Goal: Task Accomplishment & Management: Complete application form

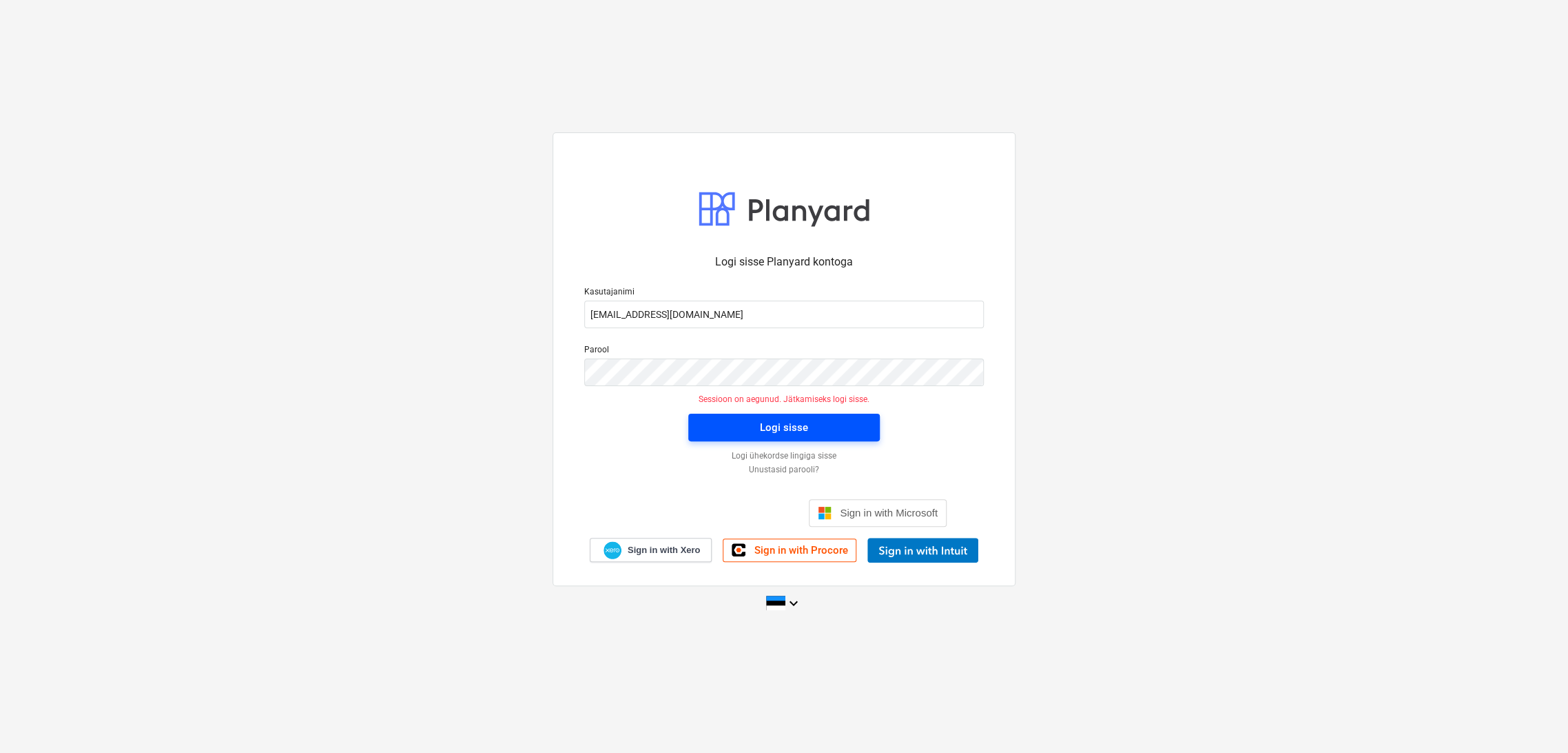
click at [754, 430] on span "Logi sisse" at bounding box center [784, 428] width 159 height 18
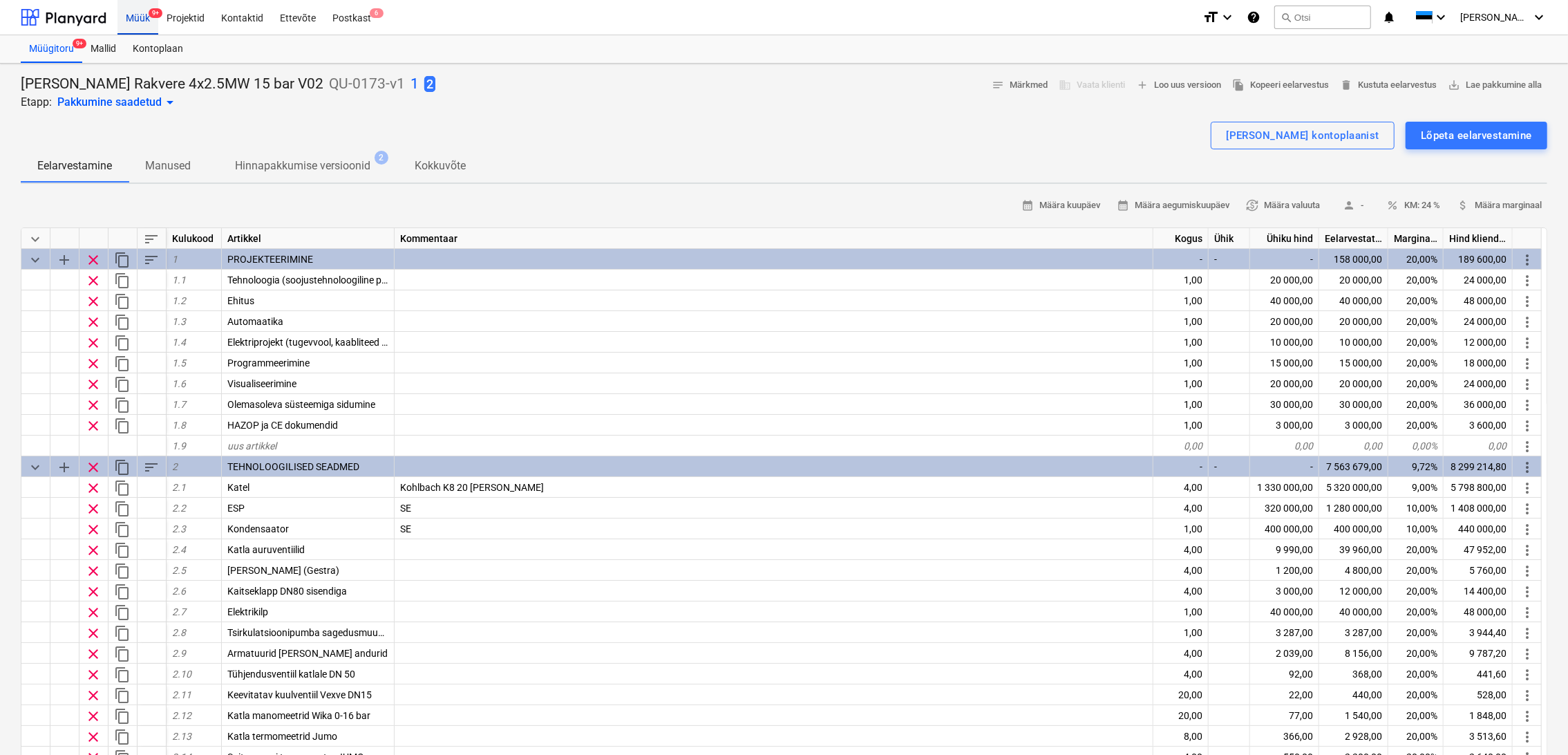
click at [138, 16] on div "Müük 9+" at bounding box center [138, 16] width 40 height 35
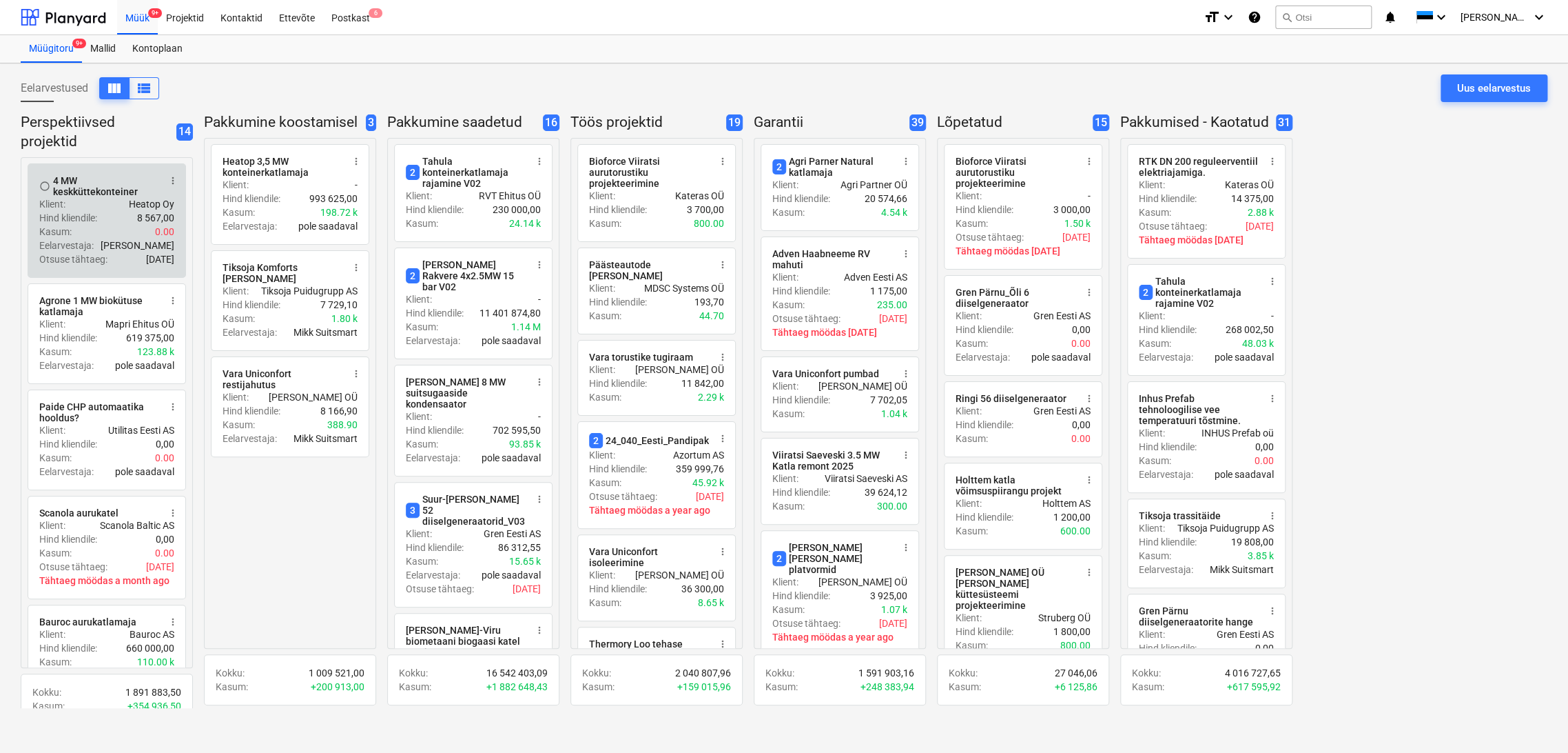
click at [121, 219] on div "Hind kliendile : 8 567,00" at bounding box center [107, 217] width 135 height 13
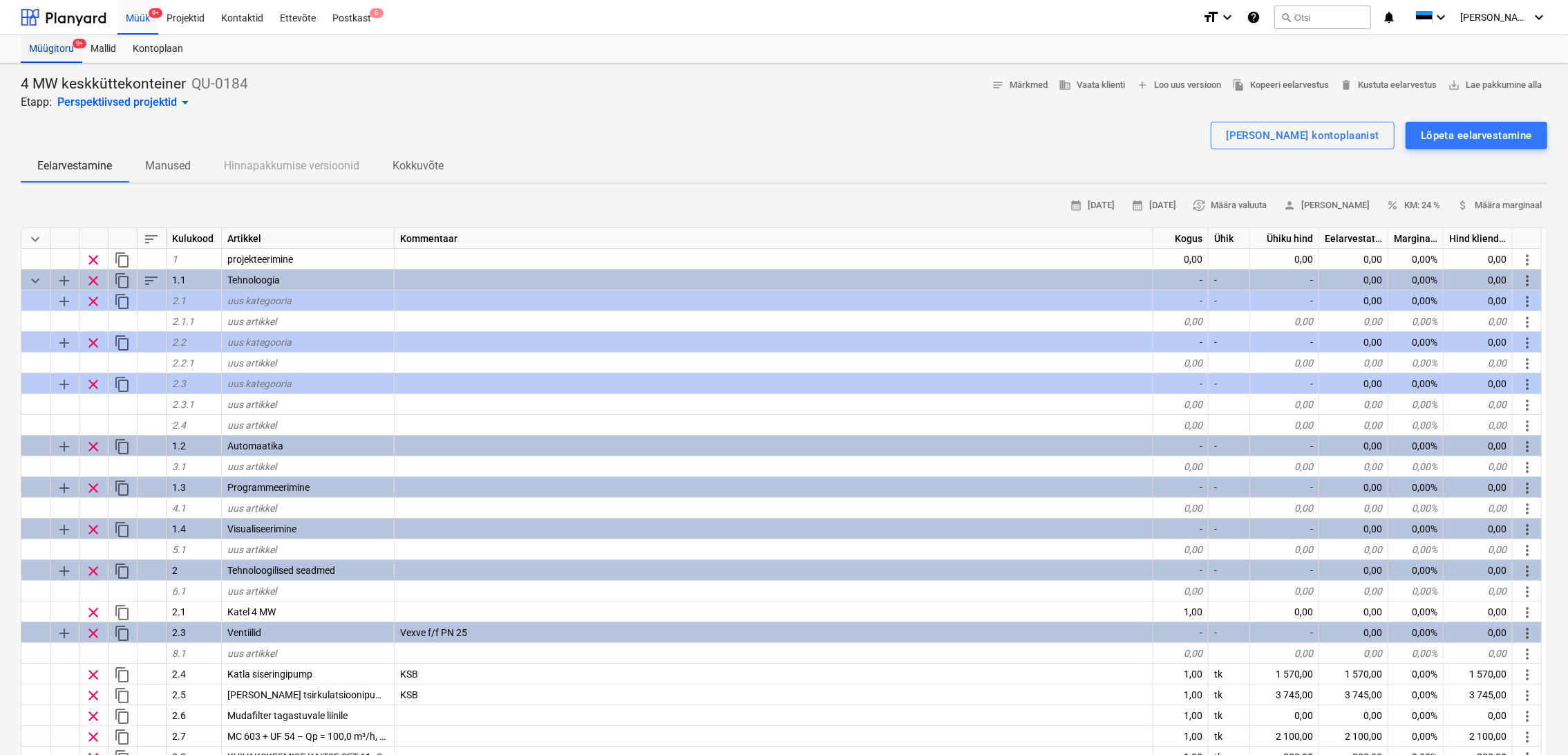
click at [49, 49] on div "Müügitoru 9+" at bounding box center [51, 49] width 61 height 28
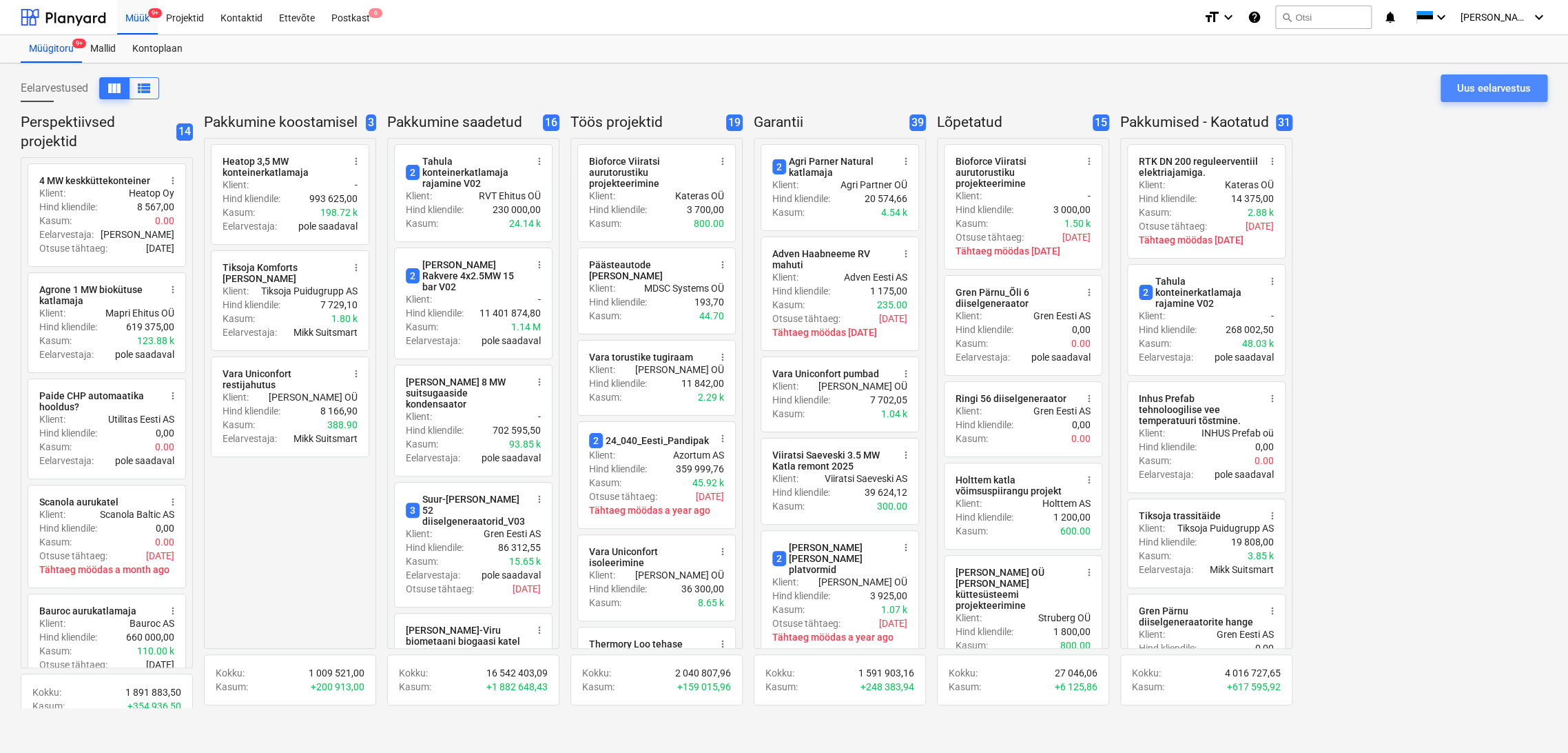
click at [1494, 93] on div "Uus eelarvestus" at bounding box center [1494, 88] width 73 height 18
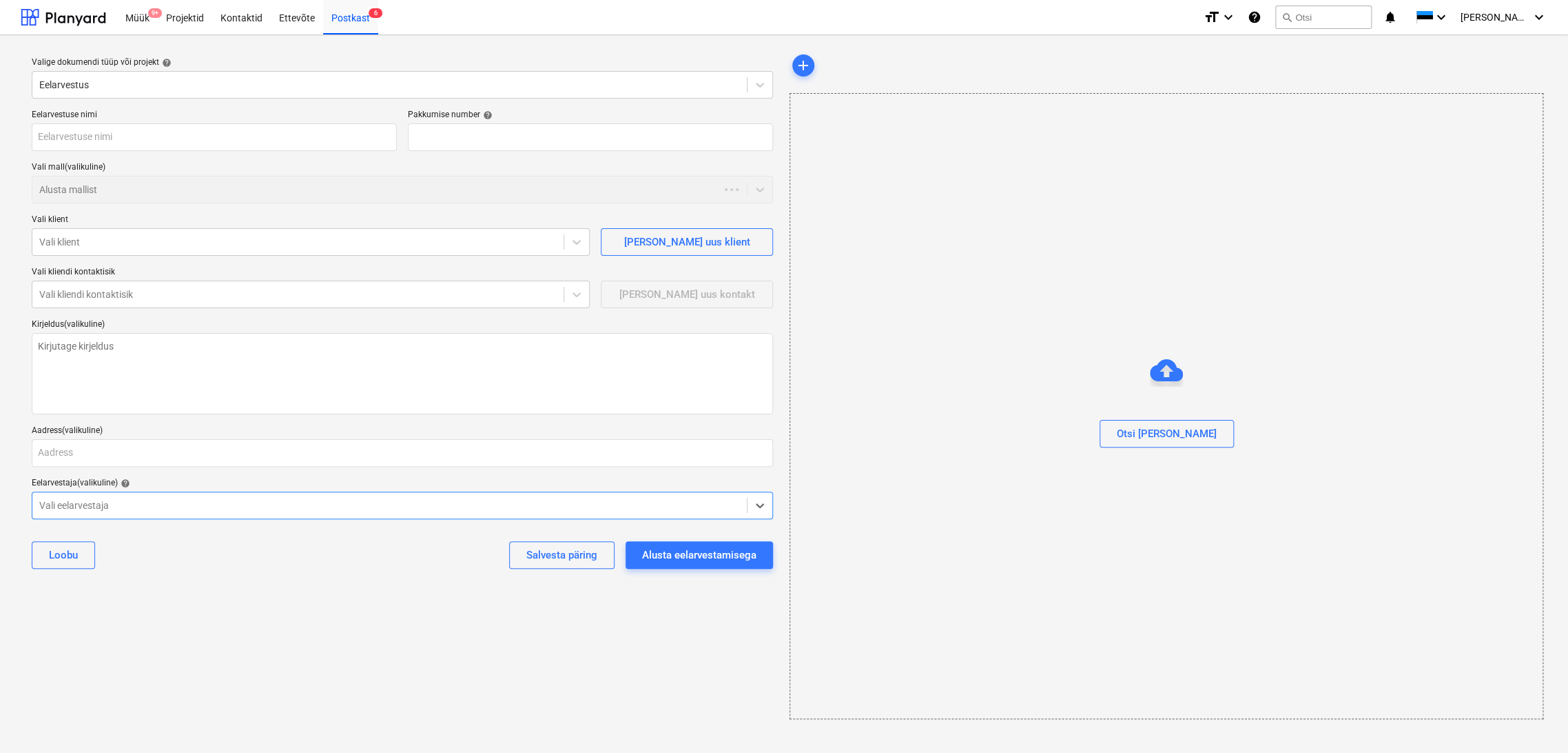
type textarea "x"
type input "QU-0186"
click at [108, 133] on input "text" at bounding box center [213, 137] width 365 height 28
type textarea "x"
type input "U"
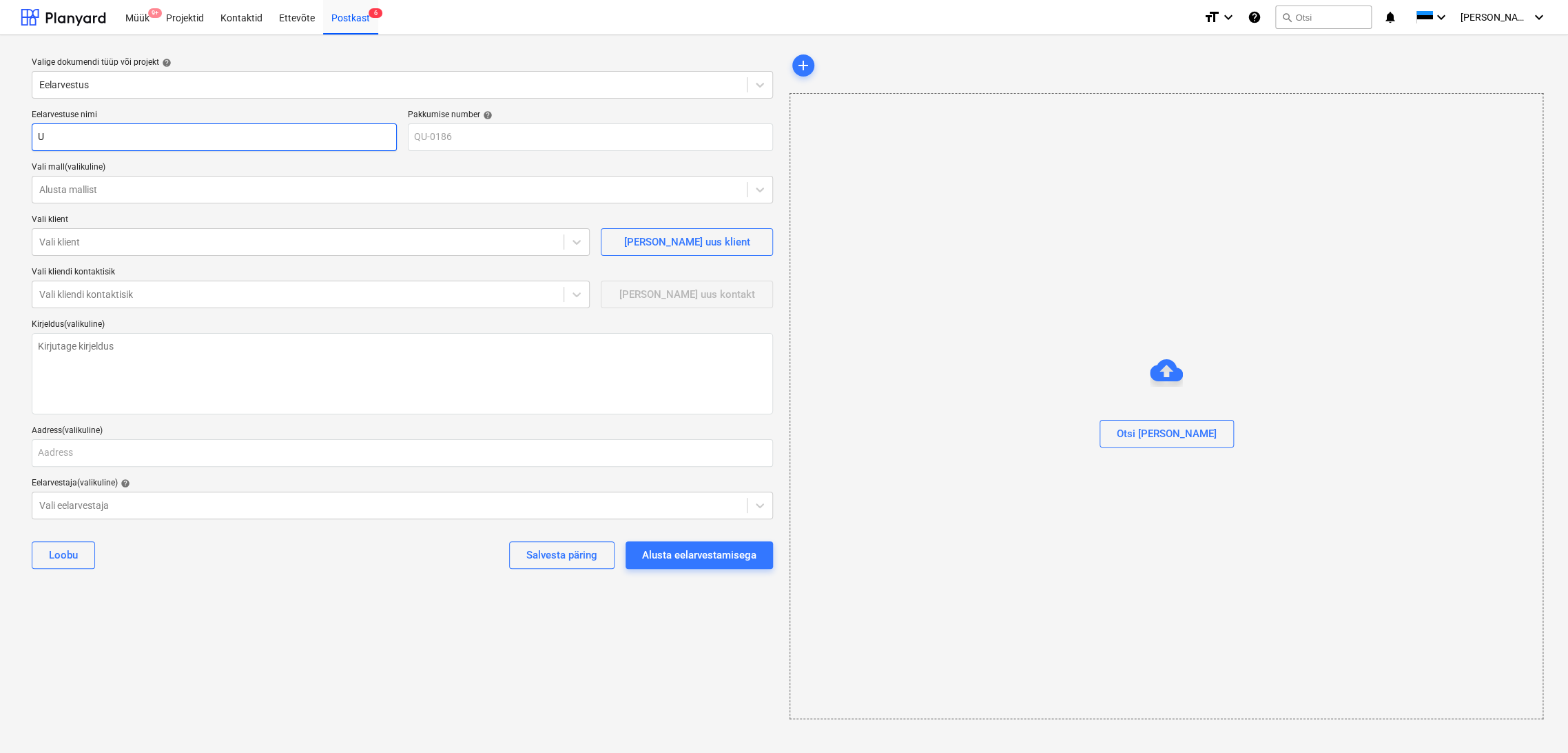
type textarea "x"
type input "UP"
type textarea "x"
type input "UPM"
type textarea "x"
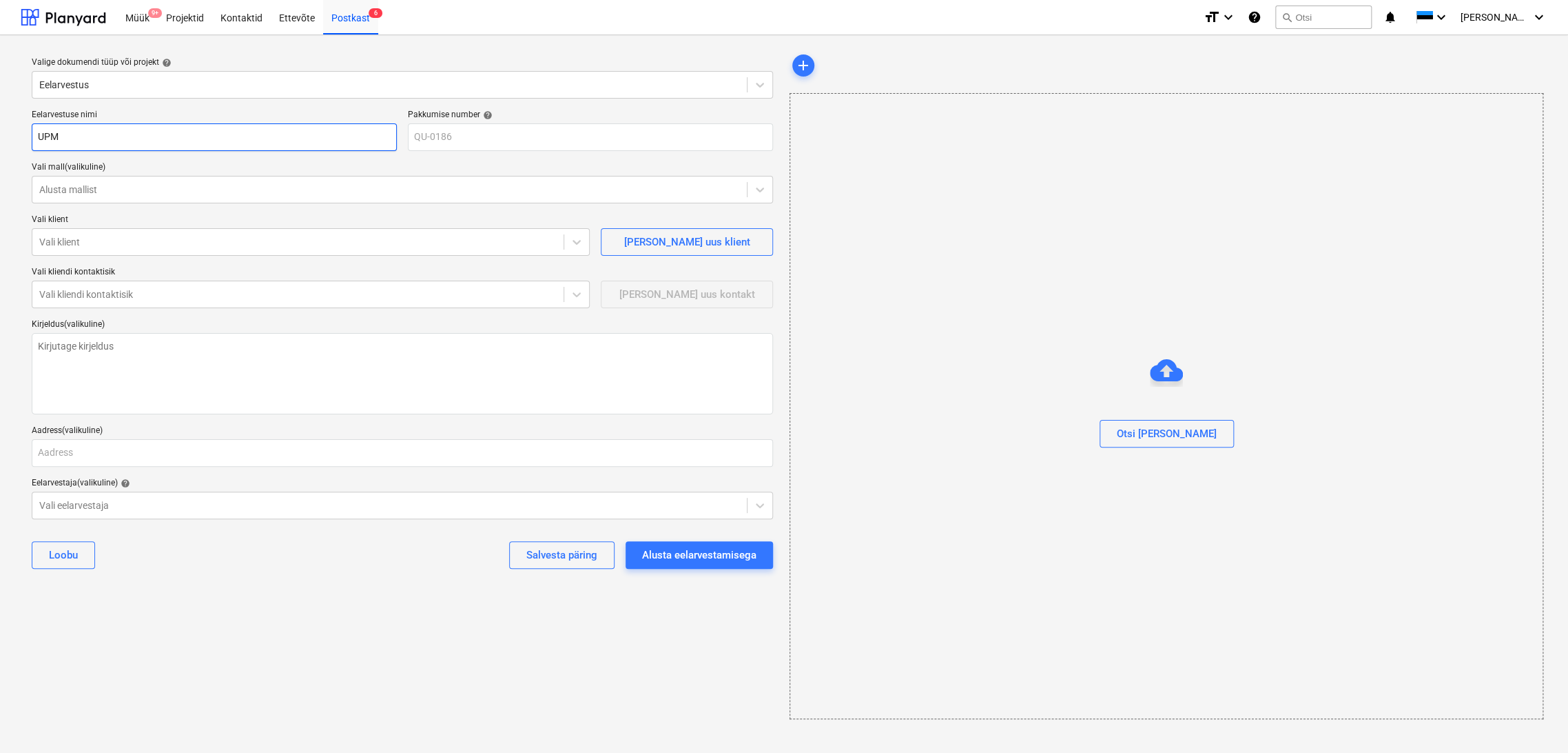
type input "UPM"
type textarea "x"
type input "UPM k"
type textarea "x"
type input "UPM ko"
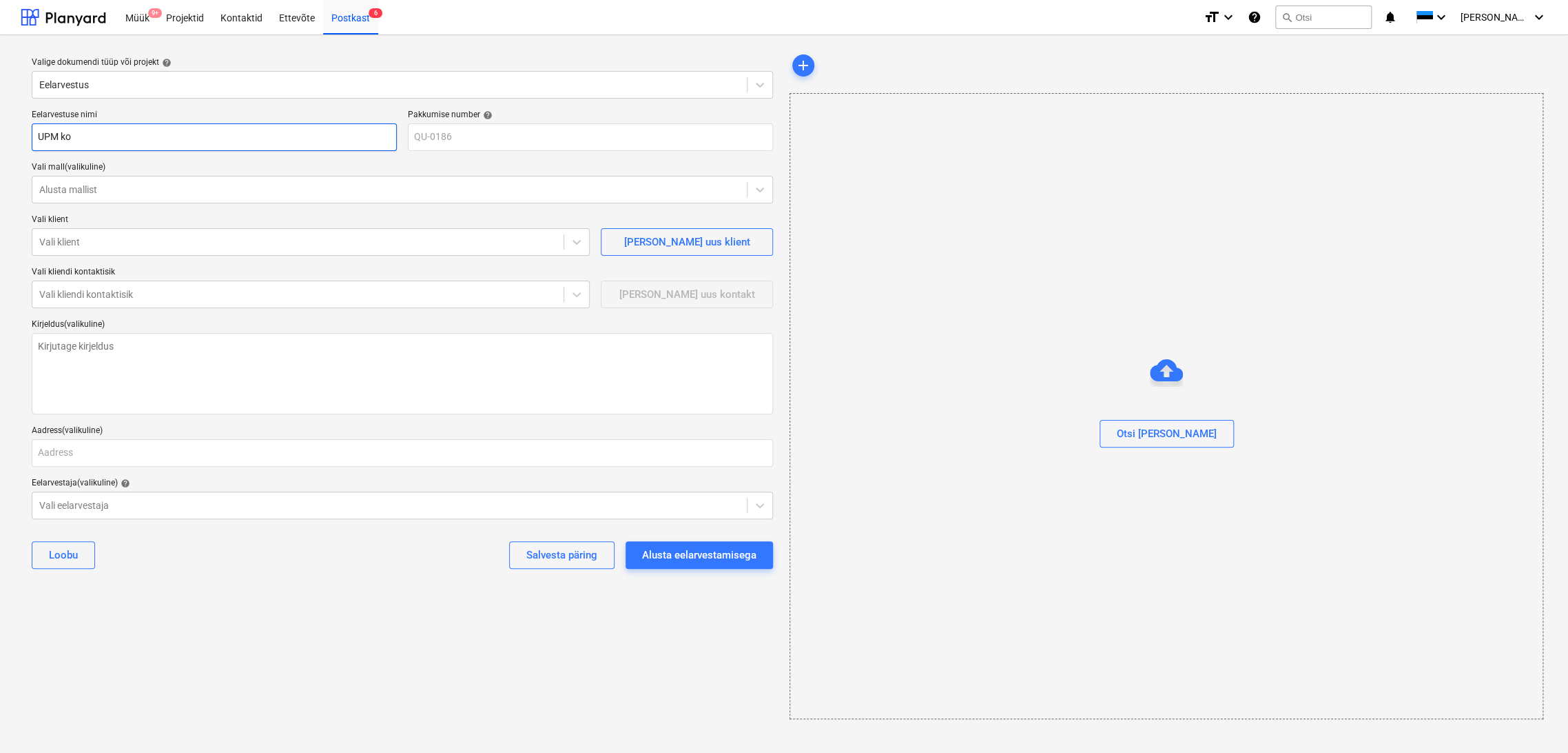
type textarea "x"
type input "UPM kon"
type textarea "x"
type input "UPM kond"
type textarea "x"
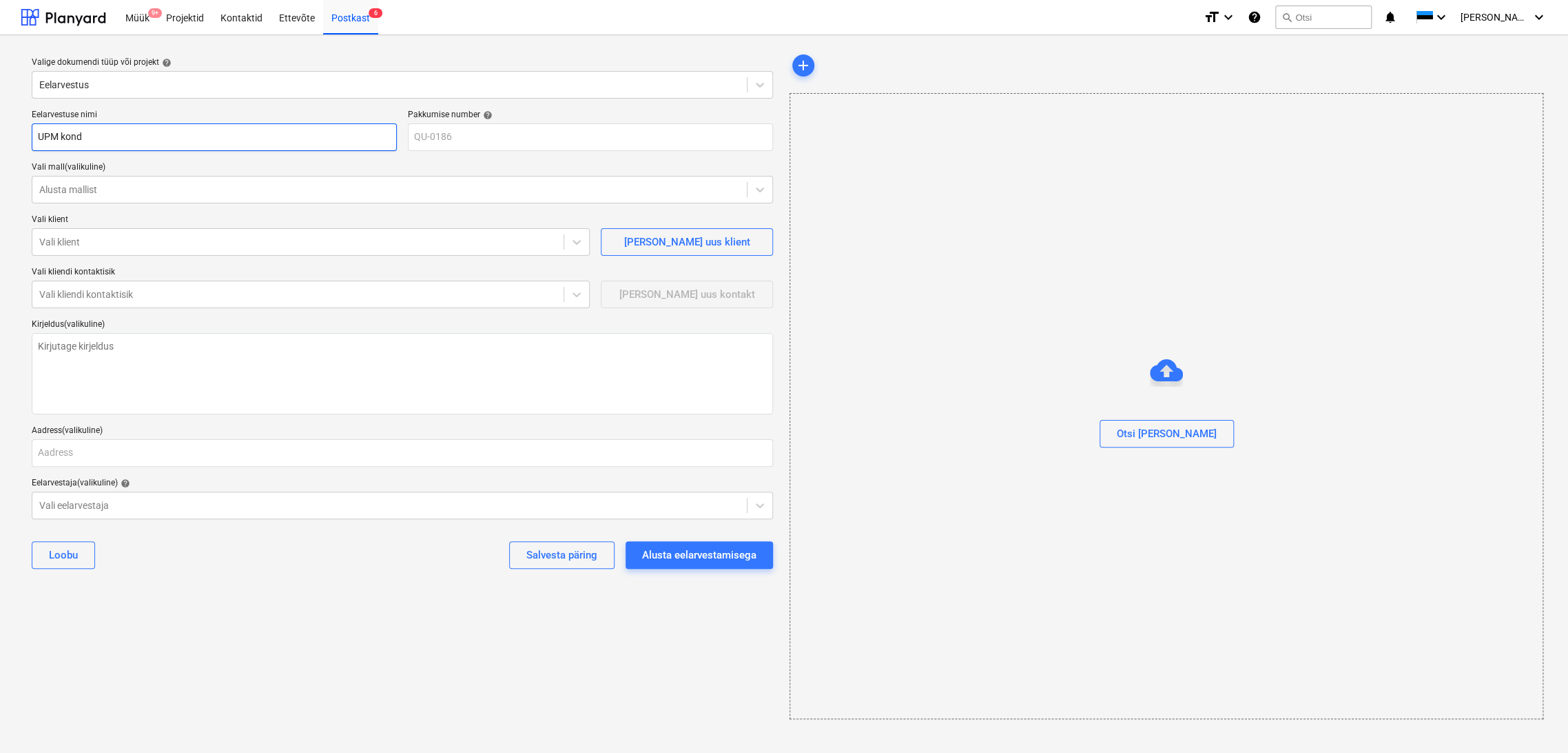
type input "UPM [PERSON_NAME]"
type textarea "x"
type input "UPM konden"
type textarea "x"
type input "UPM kondens"
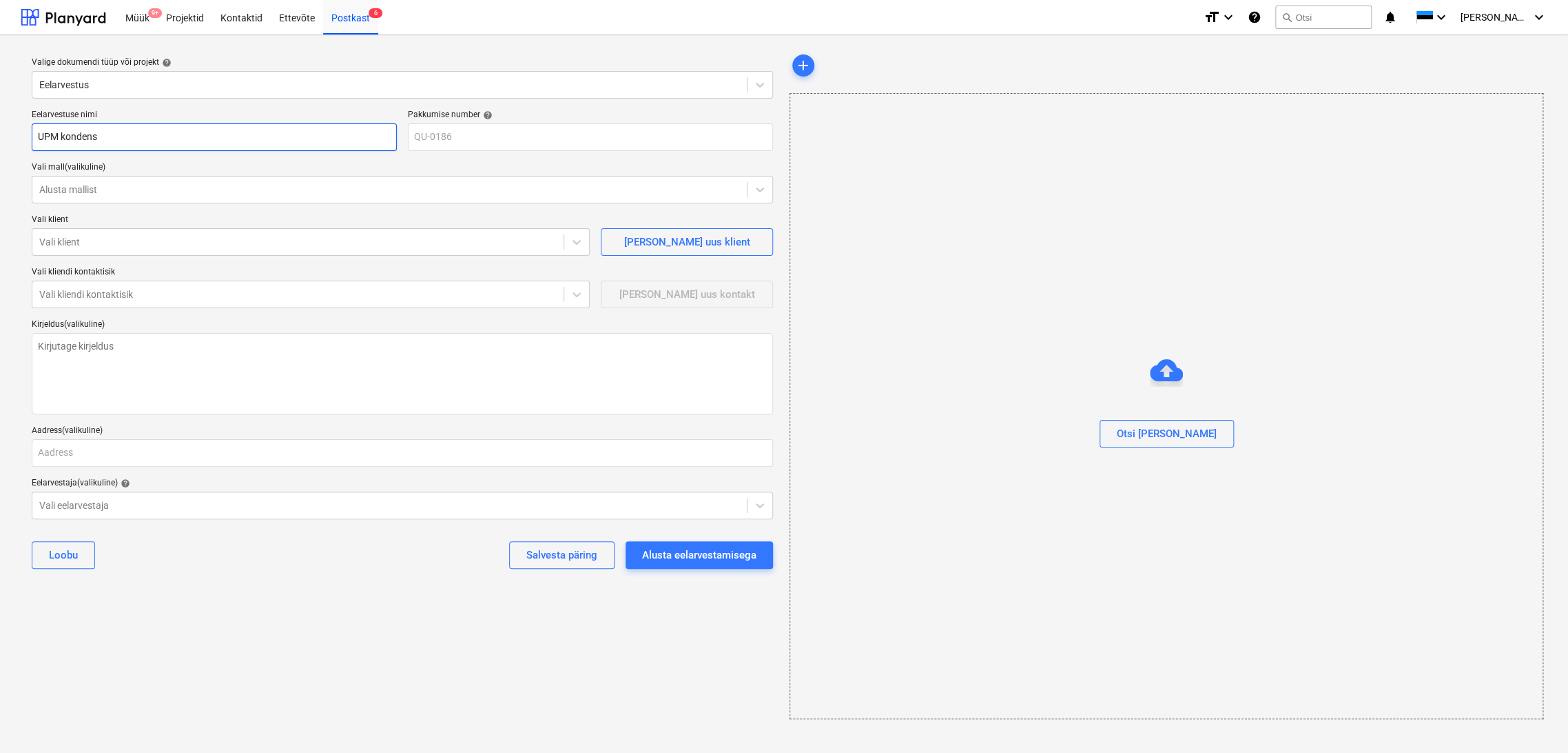
type textarea "x"
type input "UPM kondensa"
type textarea "x"
type input "UPM kondensaa"
type textarea "x"
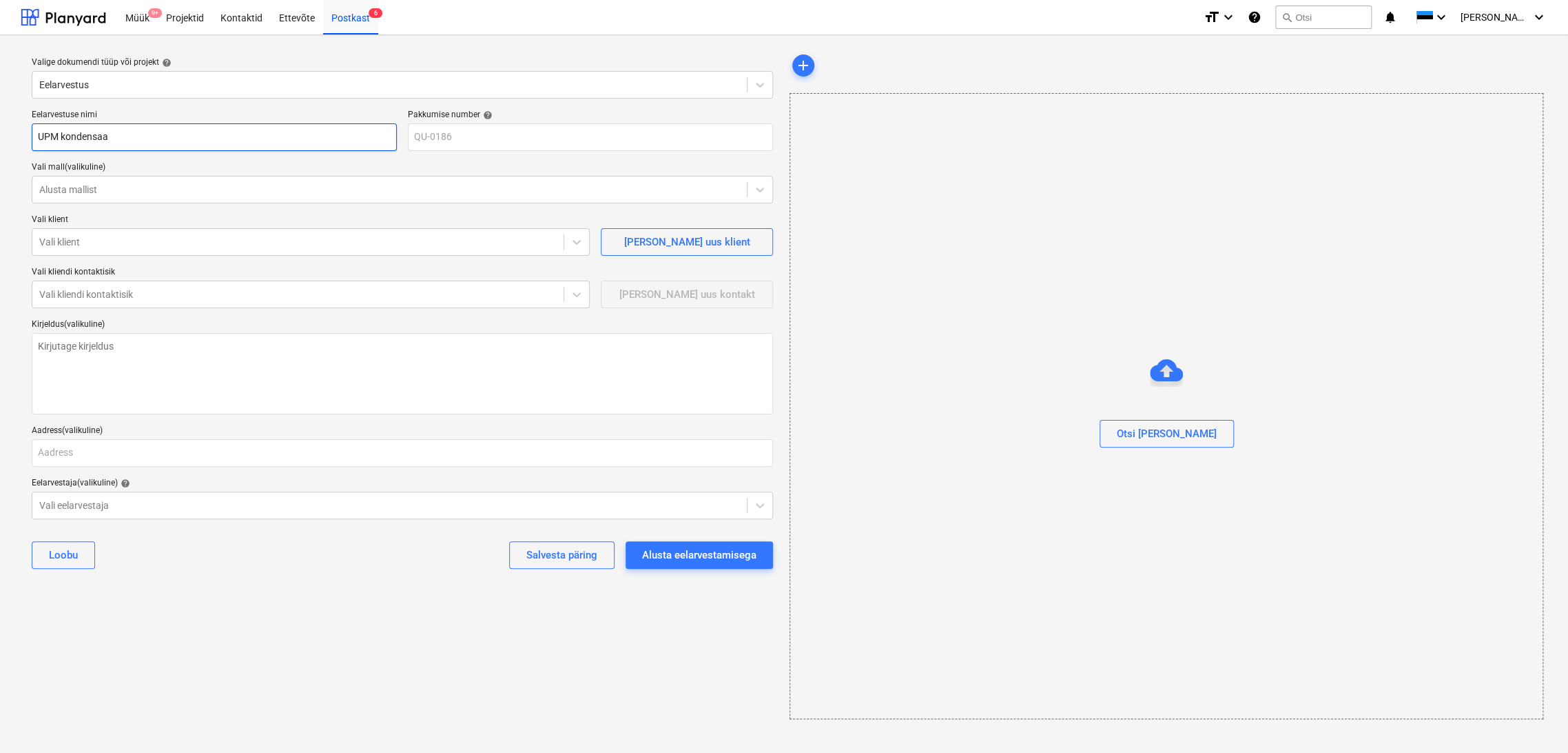
type input "UPM kondensaad"
type textarea "x"
type input "UPM kondensaadi"
type textarea "x"
type input "UPM kondensaadis"
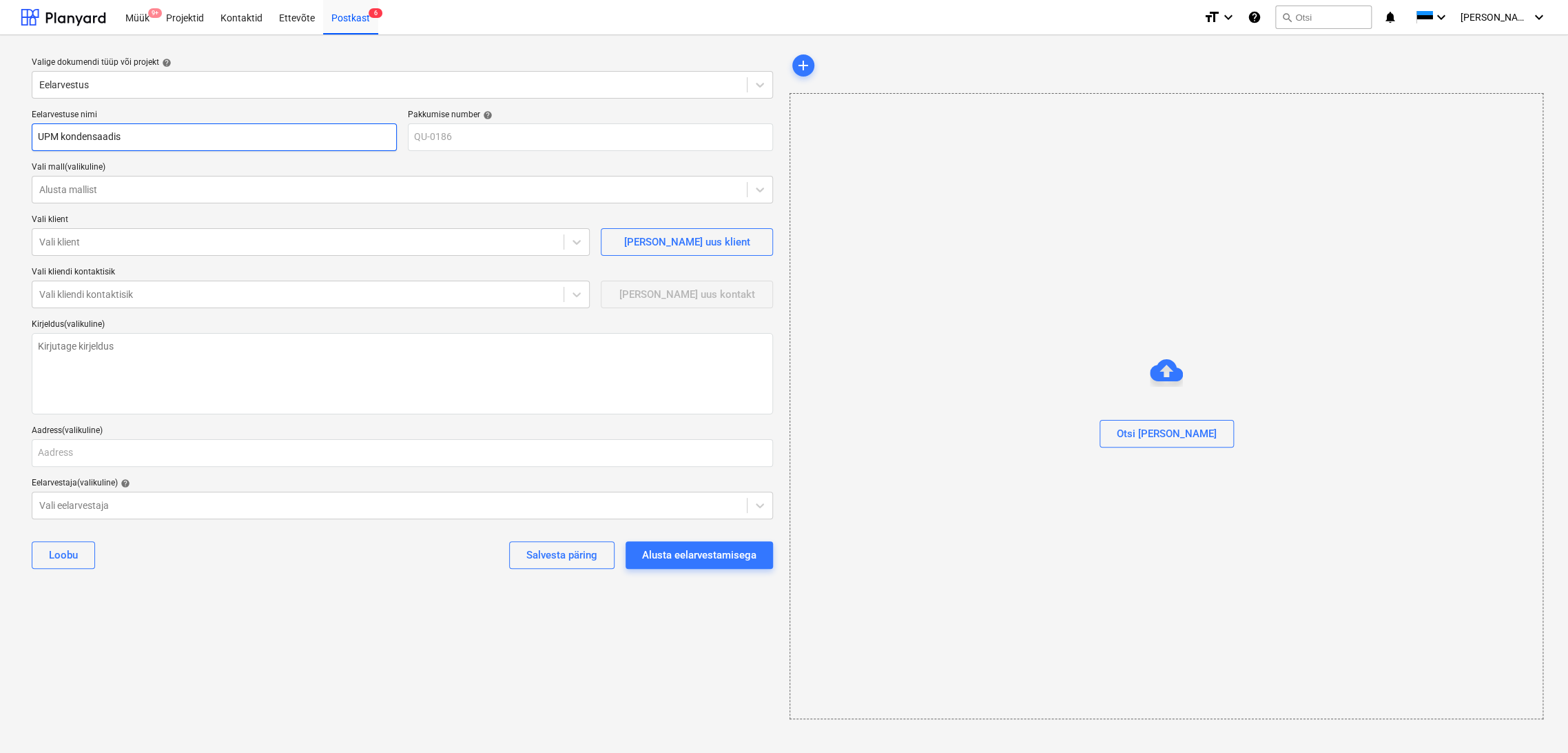
type textarea "x"
type input "UPM kondensaadisü"
type textarea "x"
type input "UPM kondensaadisüs"
type textarea "x"
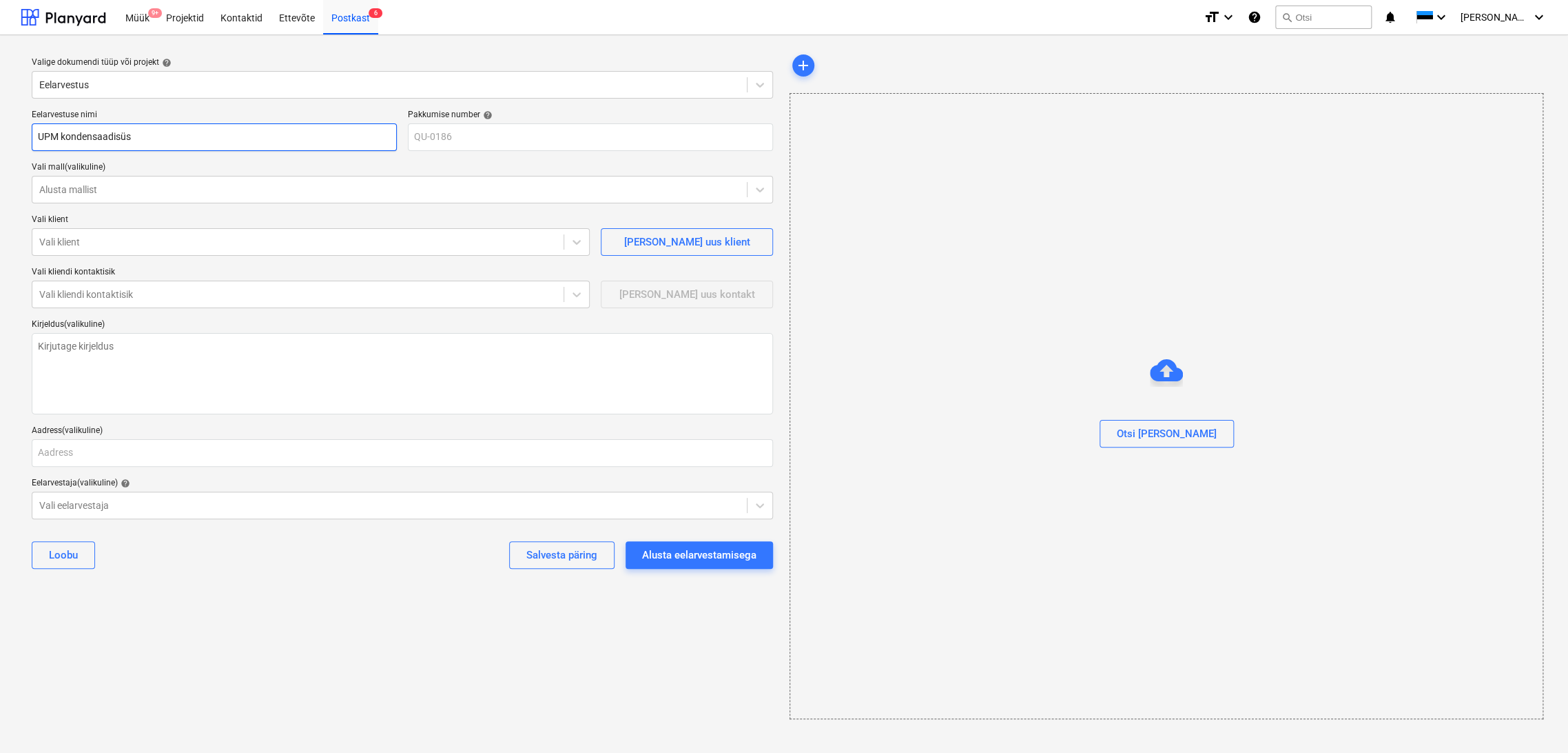
type input "UPM kondensaadisüst"
type textarea "x"
type input "UPM kondensaadisüste"
type textarea "x"
type input "UPM kondensaadisüstee"
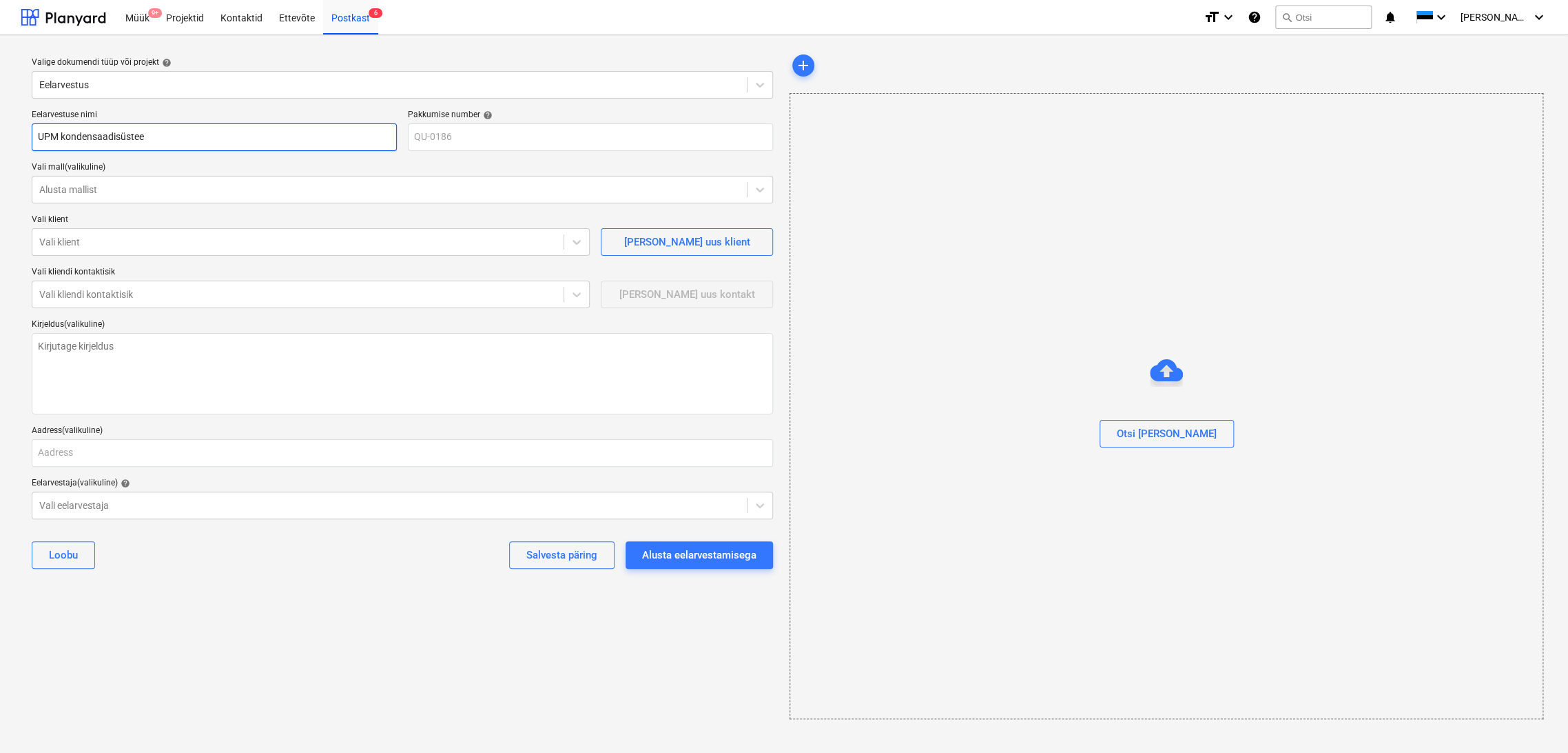
type textarea "x"
type input "UPM kondensaadisüsteem"
type textarea "x"
type input "UPM kondensaadisüsteemi"
type textarea "x"
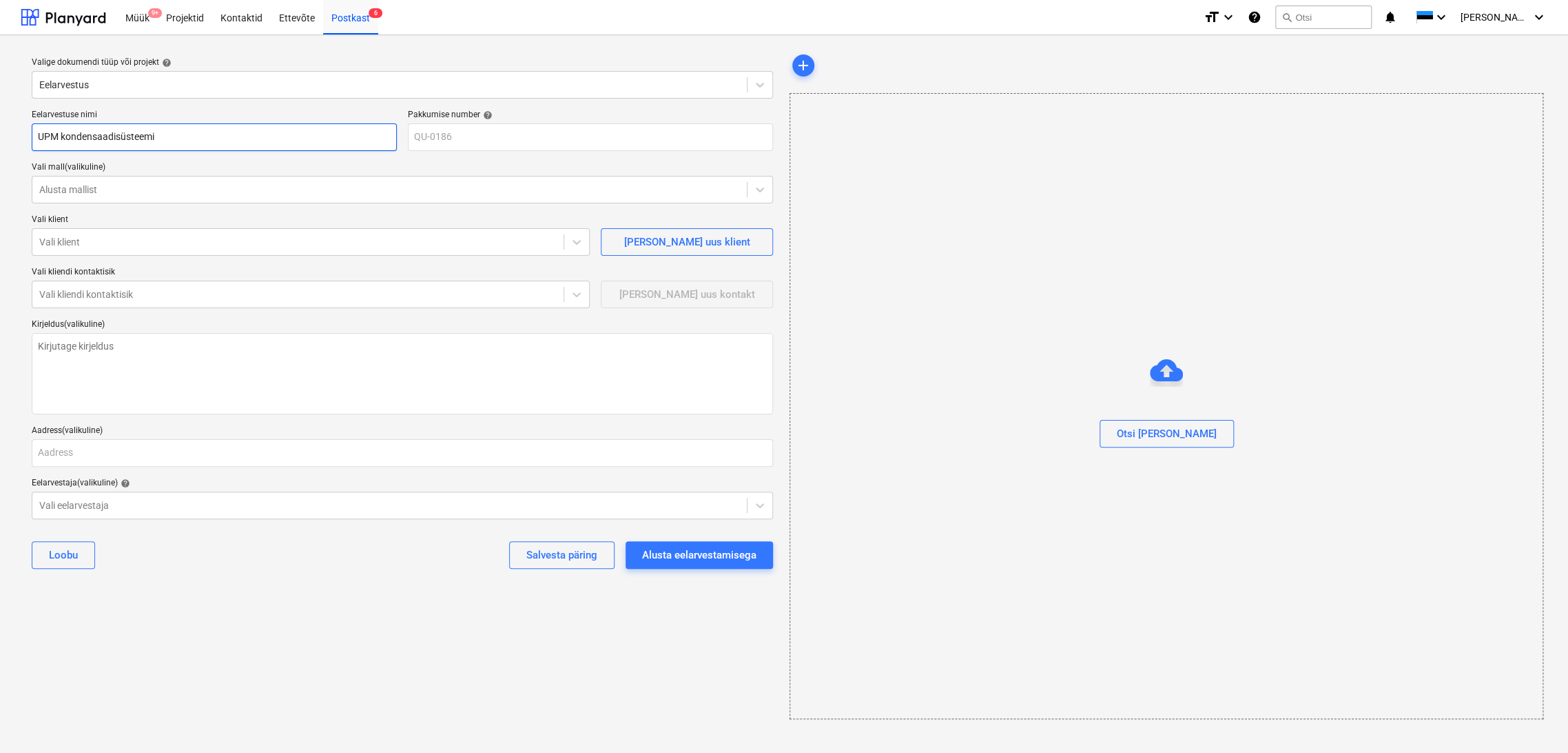
type input "UPM kondensaadisüsteemi"
type textarea "x"
type input "UPM kondensaadisüsteemi m"
type textarea "x"
type input "UPM kondensaadisüsteemi mö"
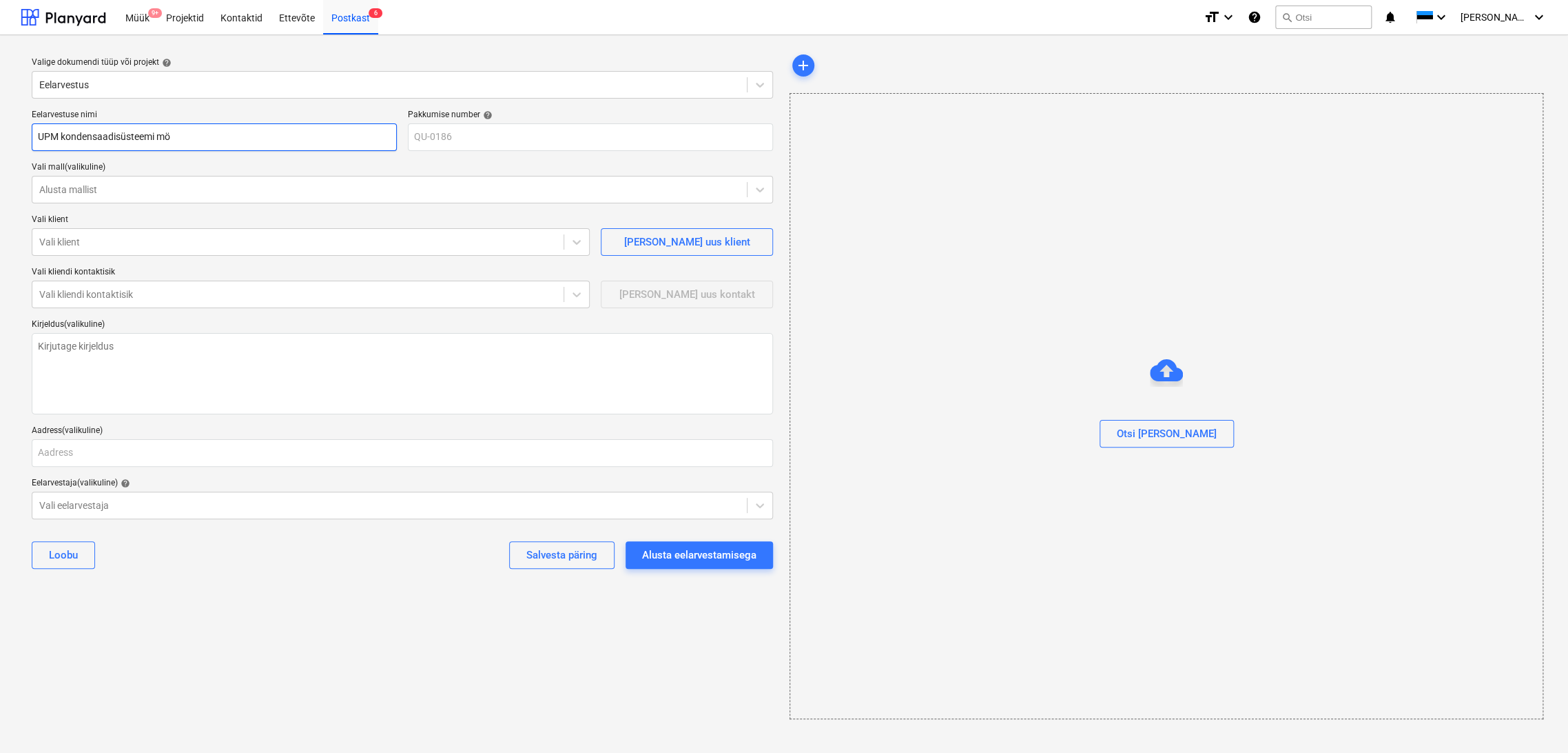
type textarea "x"
type input "UPM kondensaadisüsteemi m"
type textarea "x"
type input "UPM kondensaadisüsteemi mõ"
type textarea "x"
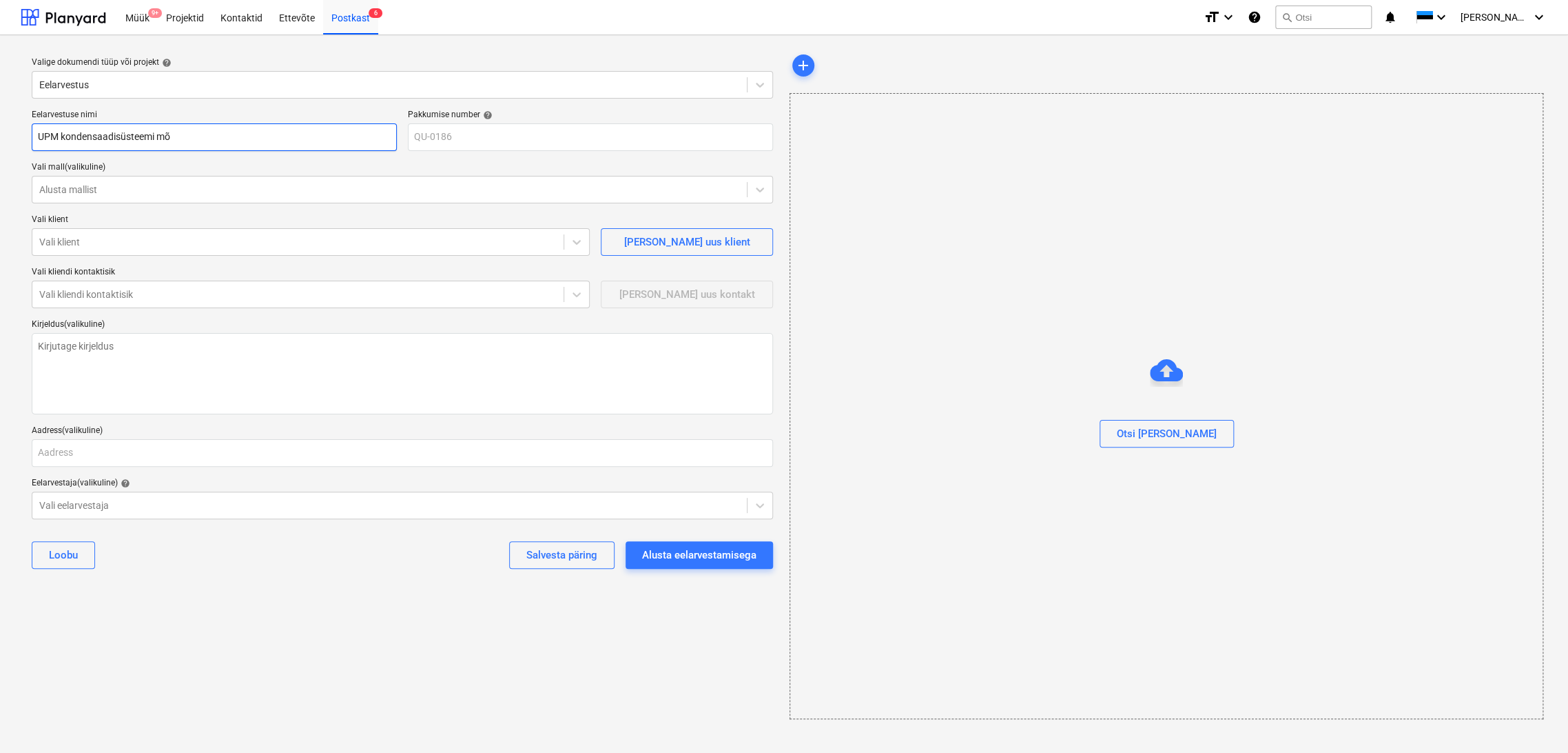
type input "UPM kondensaadisüsteemi mõõ"
type textarea "x"
type input "UPM kondensaadisüsteemi mõõd"
type textarea "x"
type input "UPM kondensaadisüsteemi mõõdi"
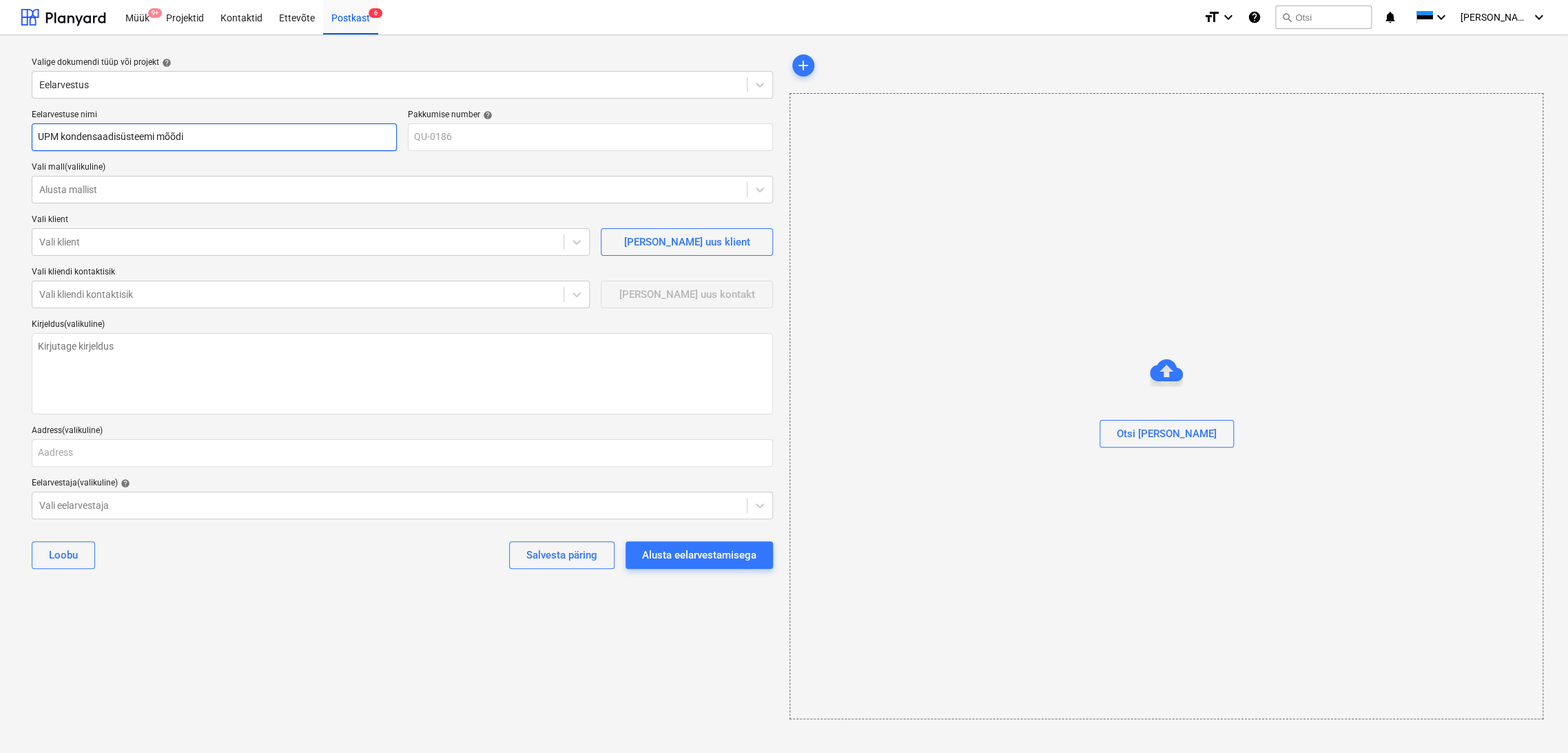
type textarea "x"
type input "UPM kondensaadisüsteemi mõõdis"
type textarea "x"
type input "UPM kondensaadisüsteemi mõõdist"
type textarea "x"
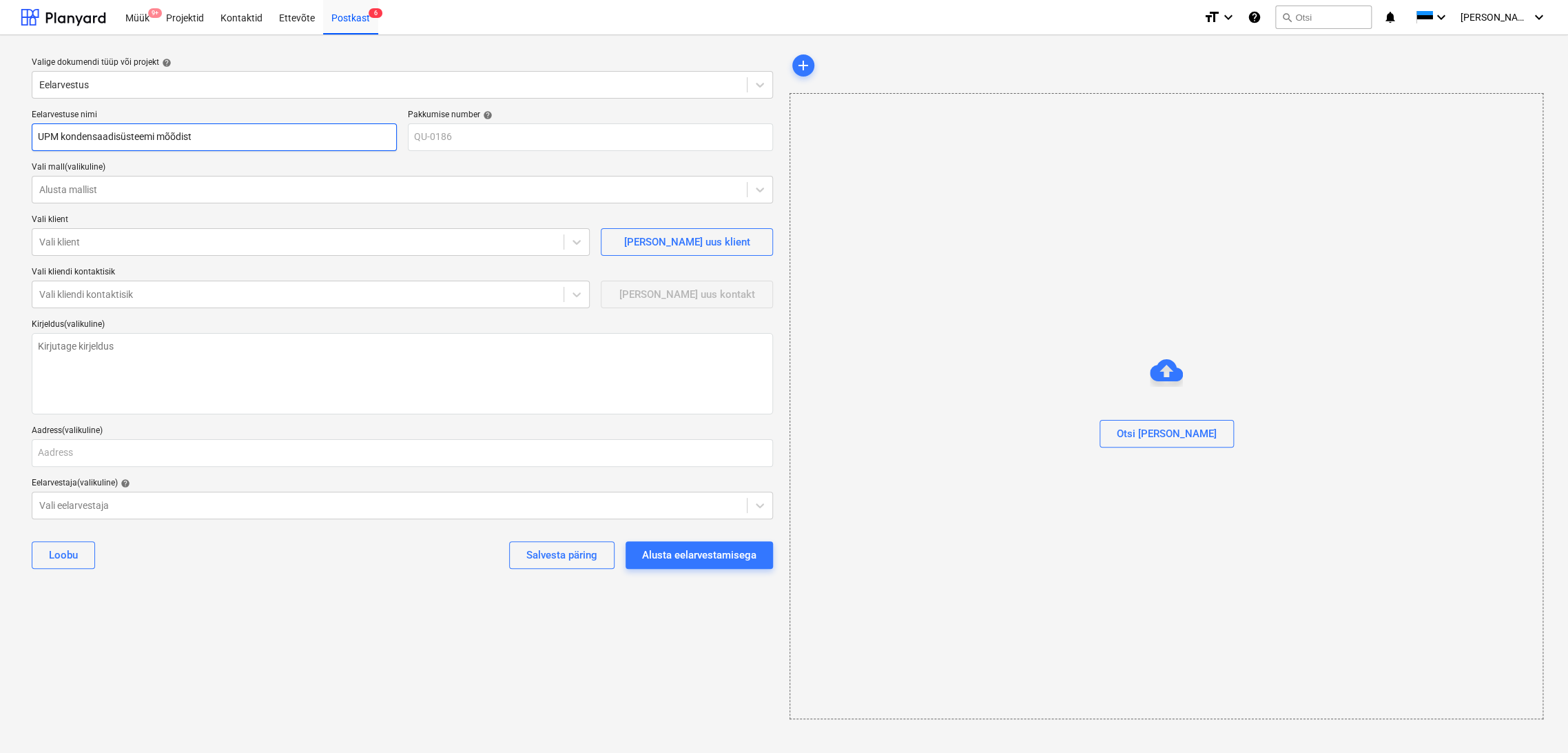
type input "UPM kondensaadisüsteemi mõõdista"
type textarea "x"
type input "UPM kondensaadisüsteemi mõõdistam"
type textarea "x"
type input "UPM kondensaadisüsteemi mõõdistami"
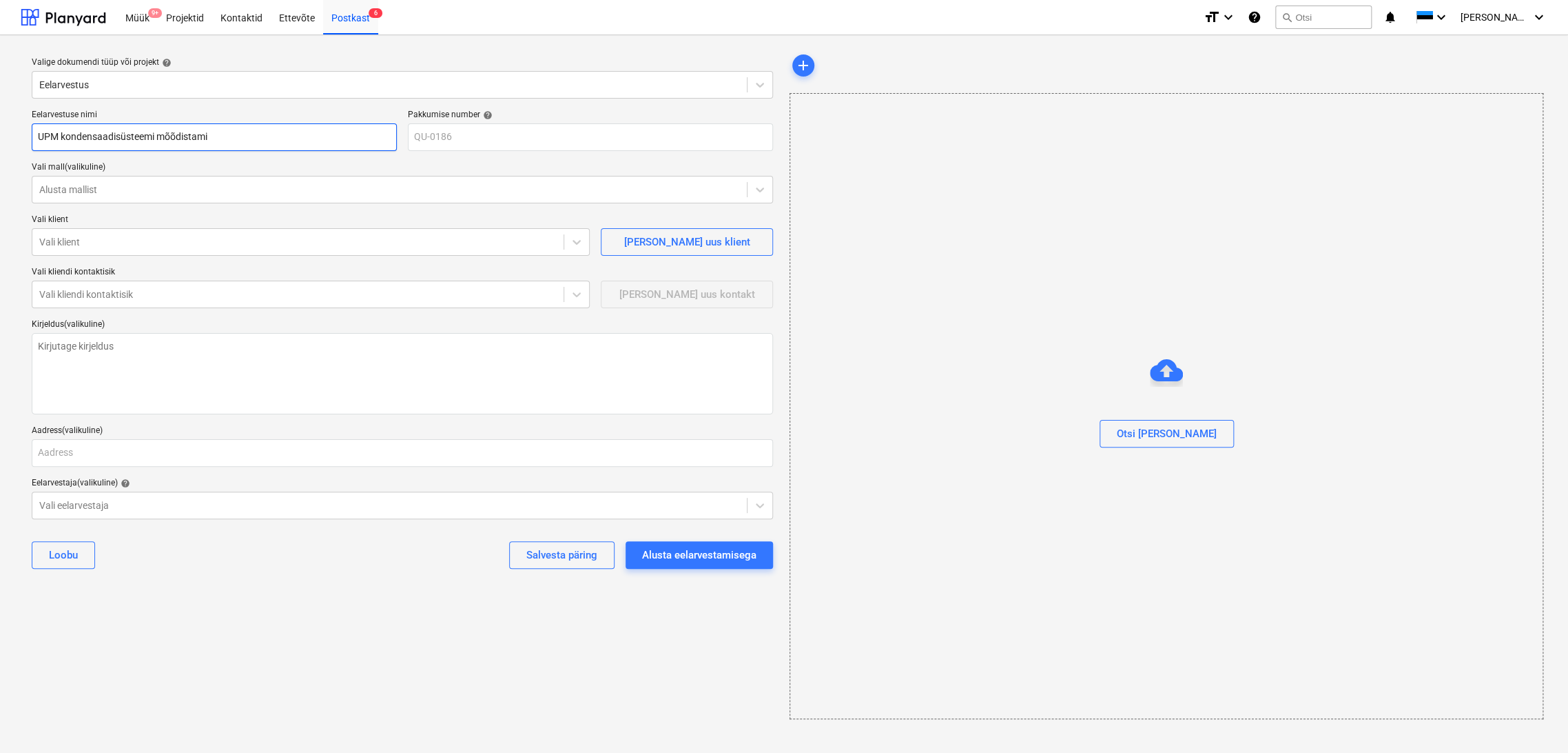
type textarea "x"
type input "UPM kondensaadisüsteemi mõõdistamine"
type textarea "x"
type input "UPM kondensaadisüsteemi mõõdistamine"
type textarea "x"
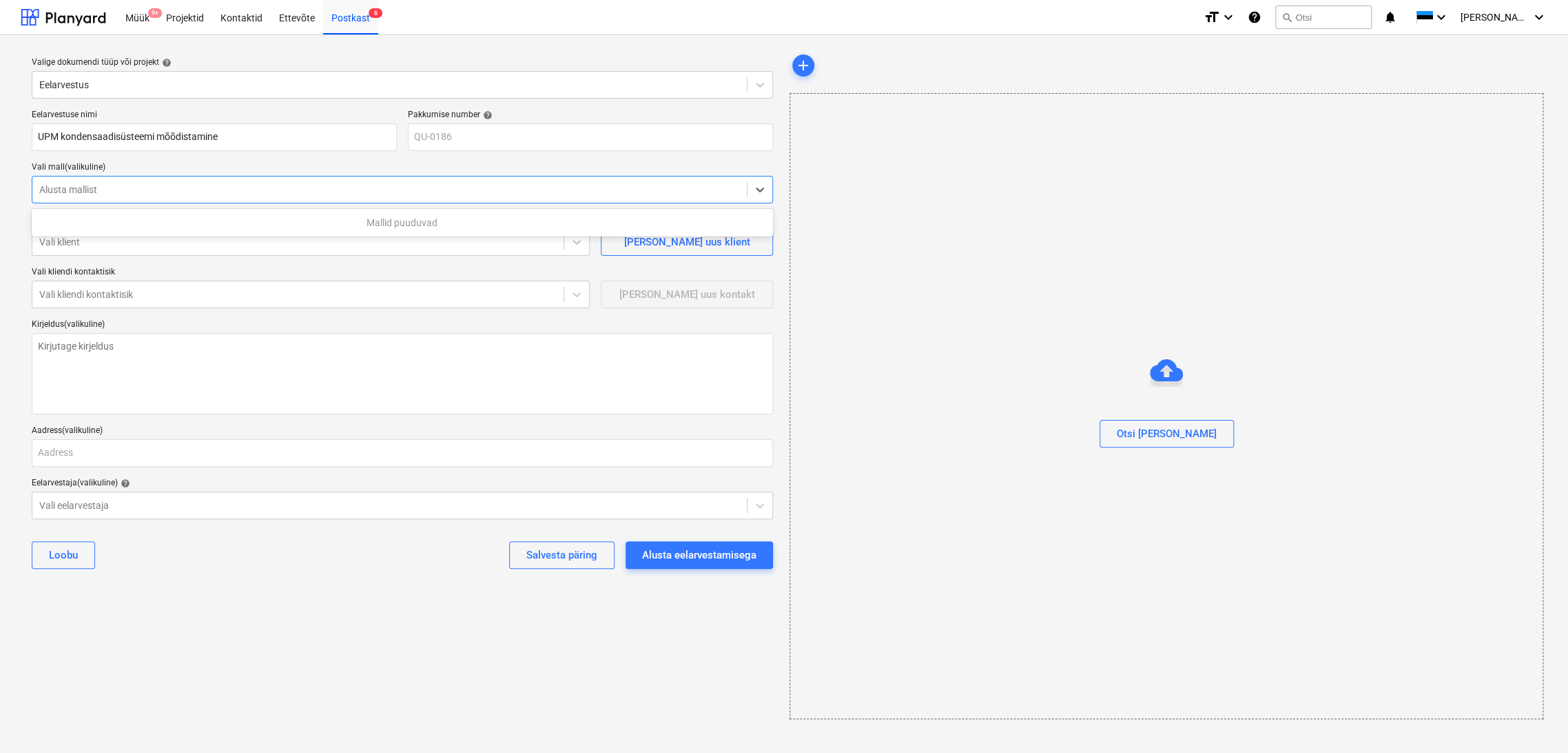
click at [126, 191] on div at bounding box center [390, 189] width 701 height 13
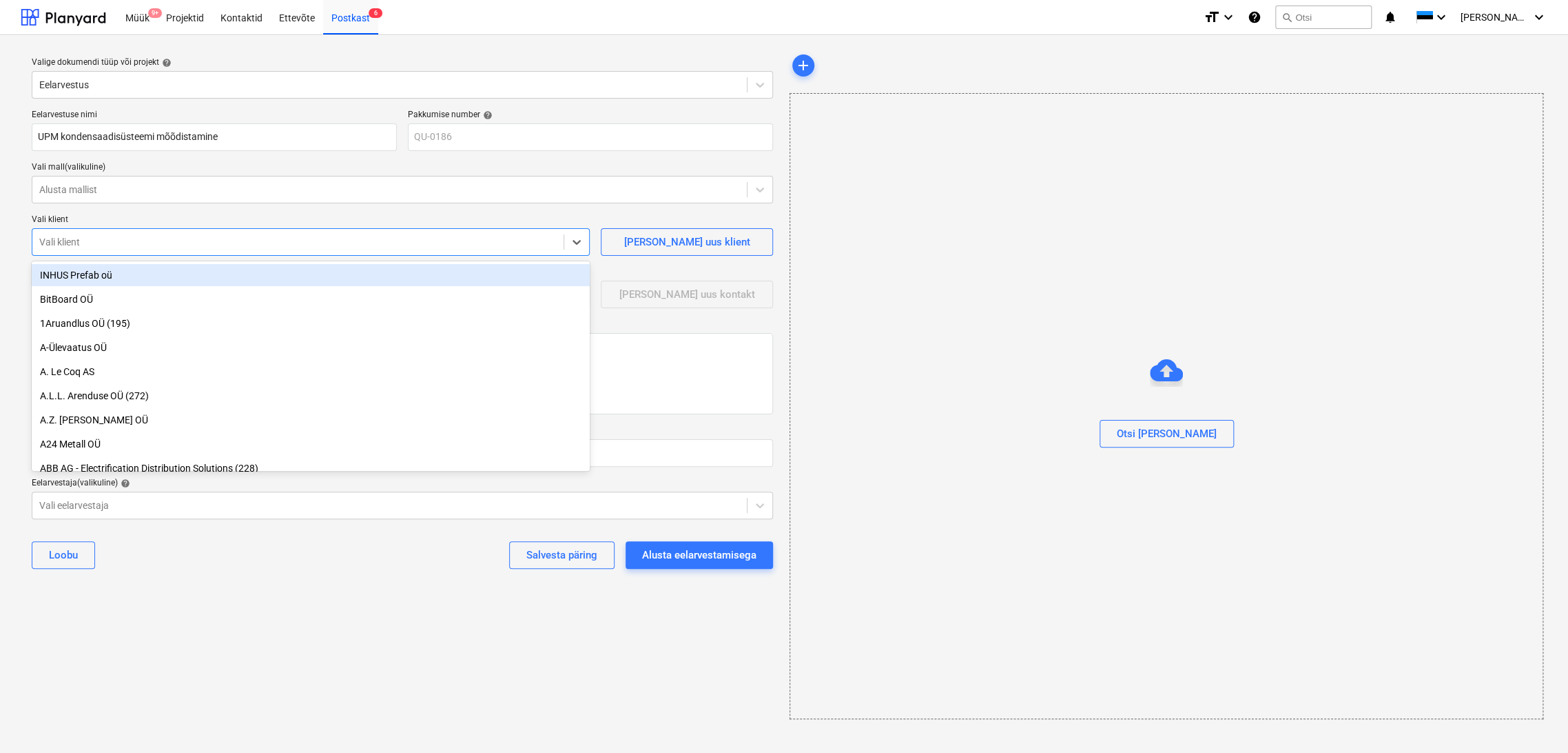
click at [137, 243] on div at bounding box center [297, 241] width 517 height 13
type input "UP"
type textarea "x"
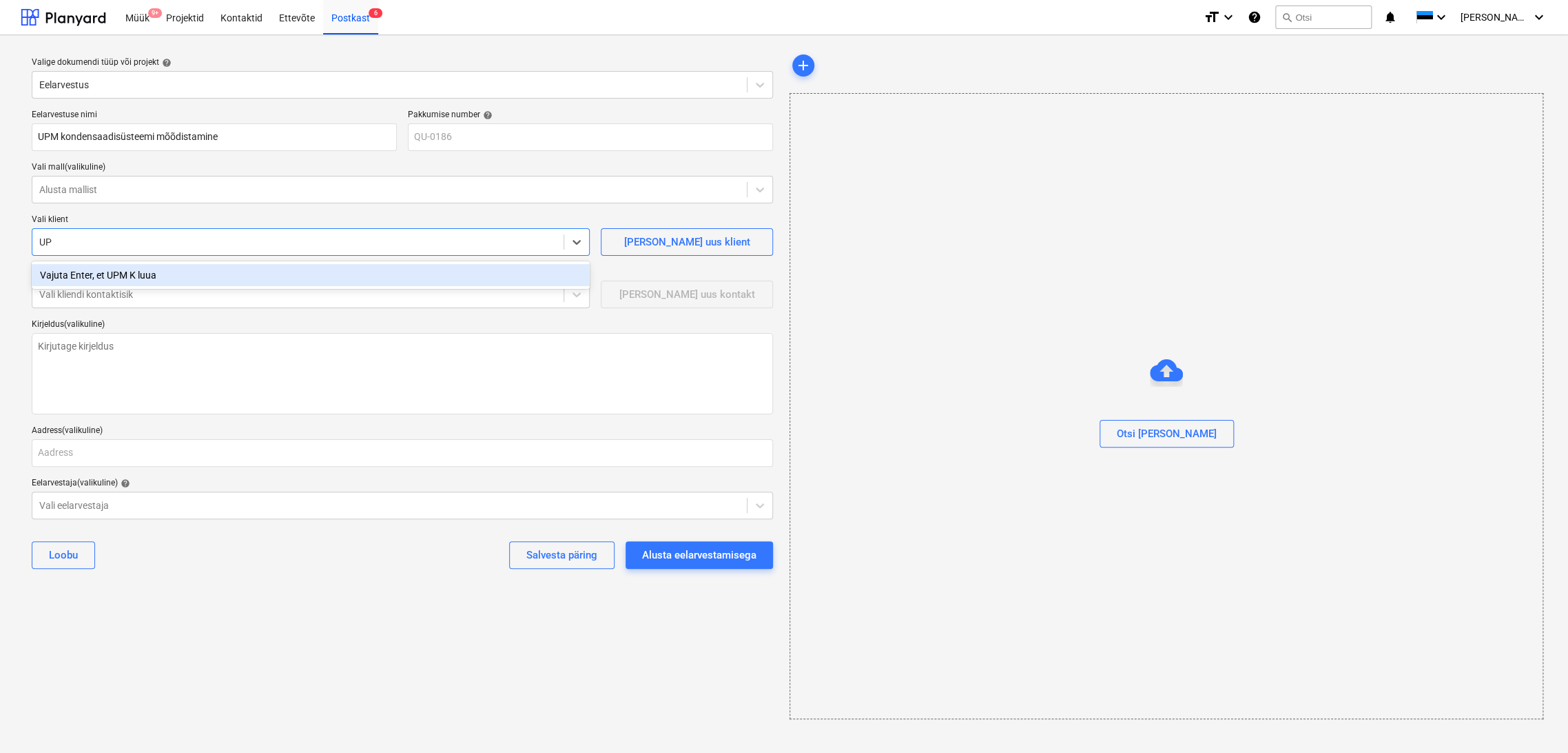
type input "U"
type input "F"
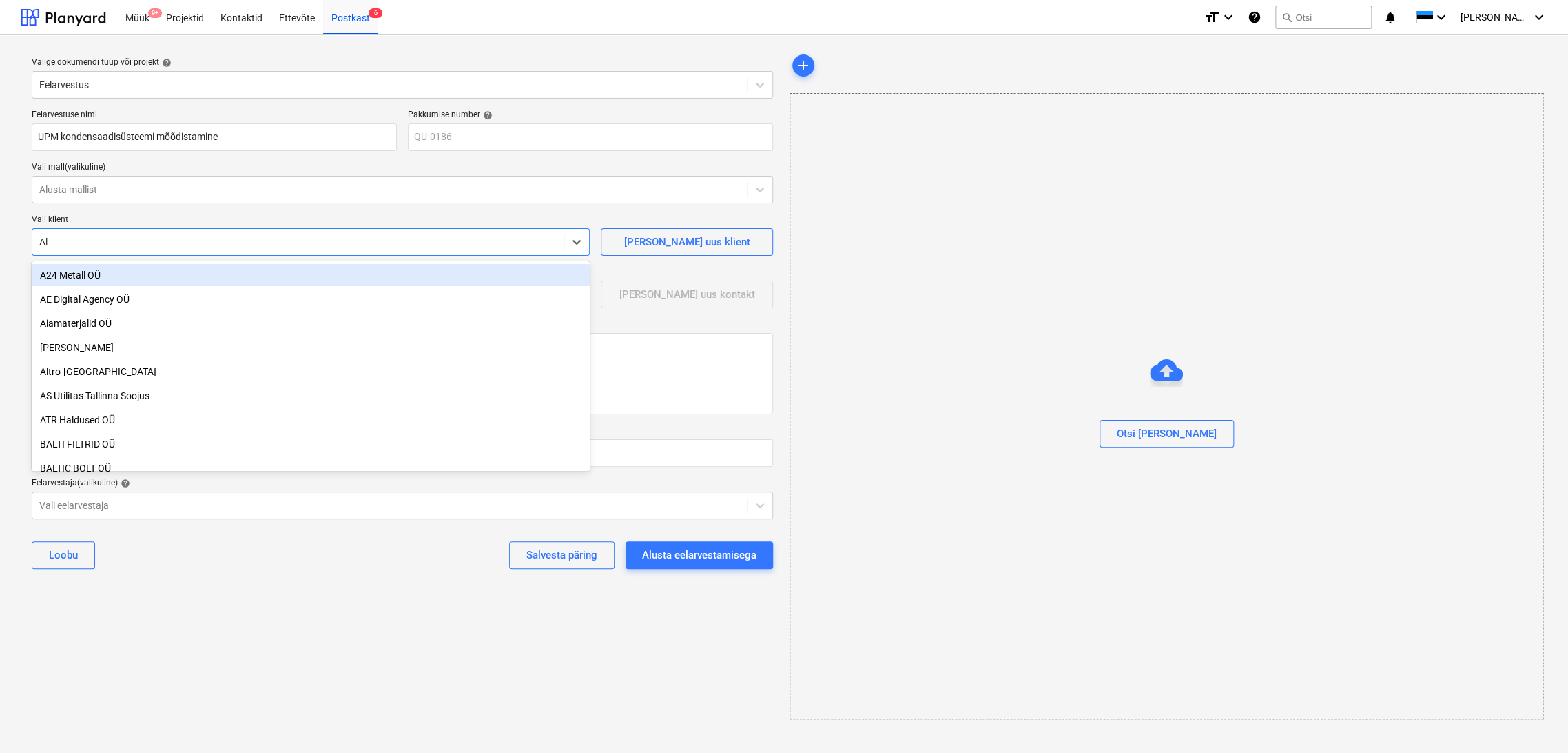
type input "A"
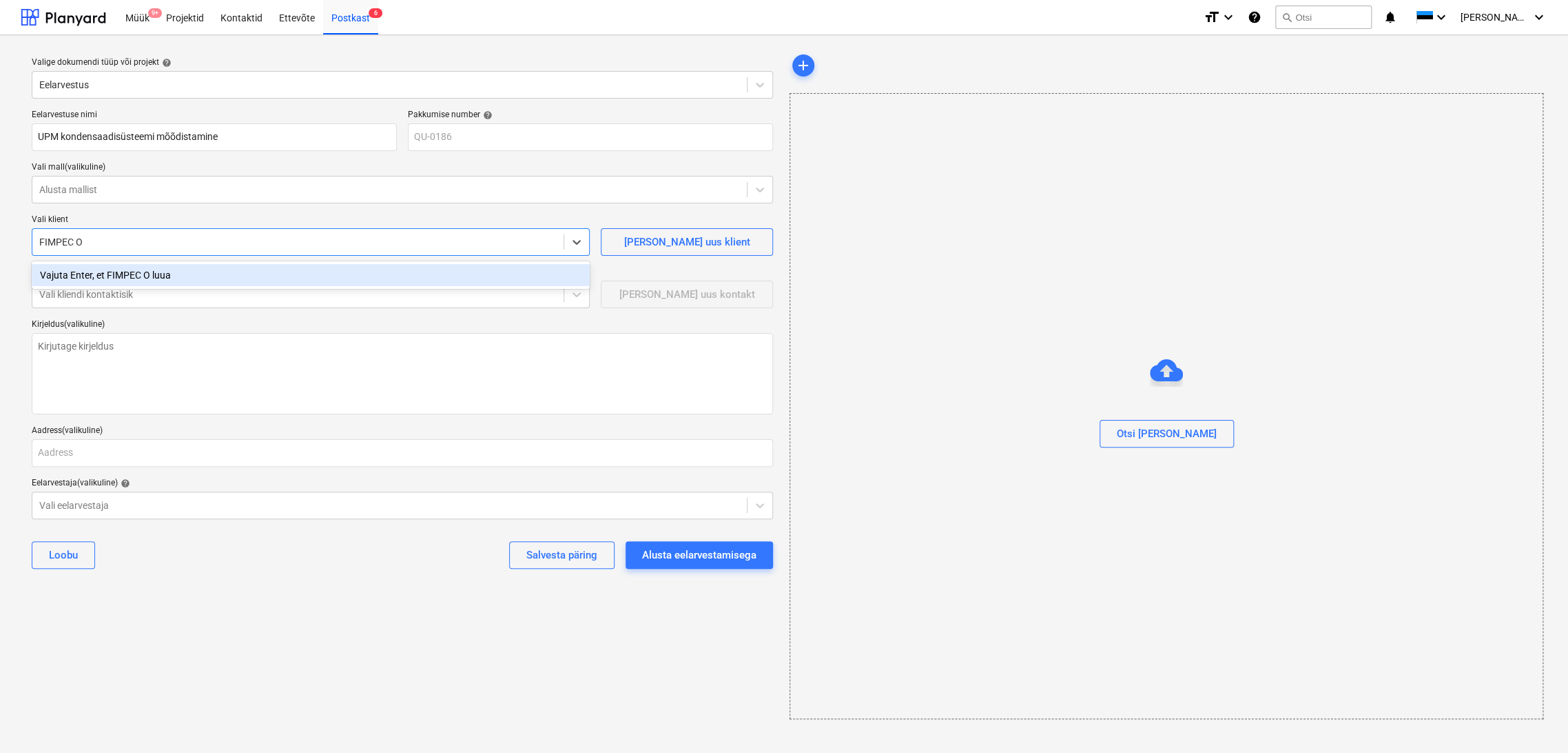
type input "FIMPEC OY"
click at [159, 279] on div "Vajuta Enter, et FIMPEC OY luua" at bounding box center [310, 274] width 558 height 22
type textarea "x"
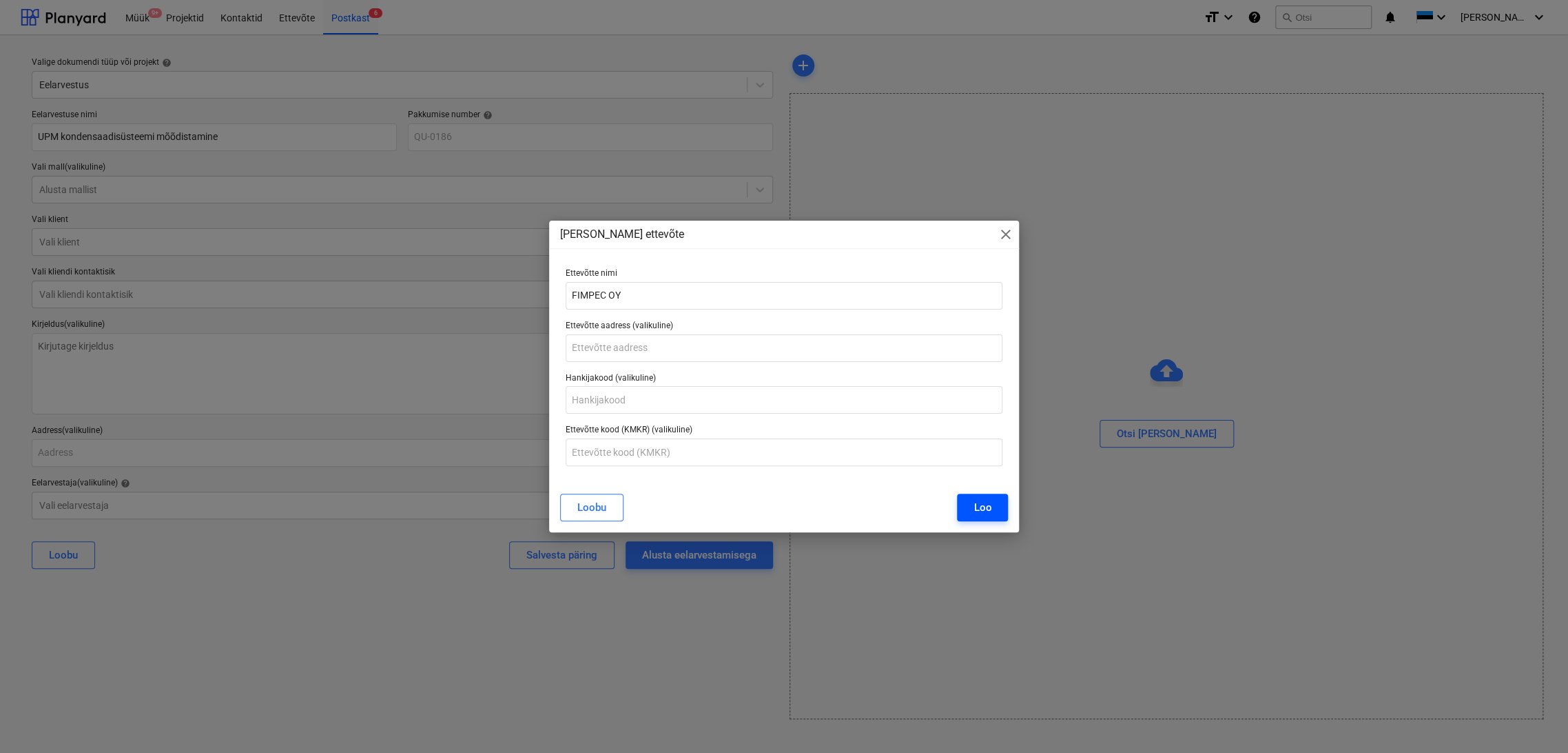
click at [990, 506] on div "Loo" at bounding box center [982, 507] width 18 height 18
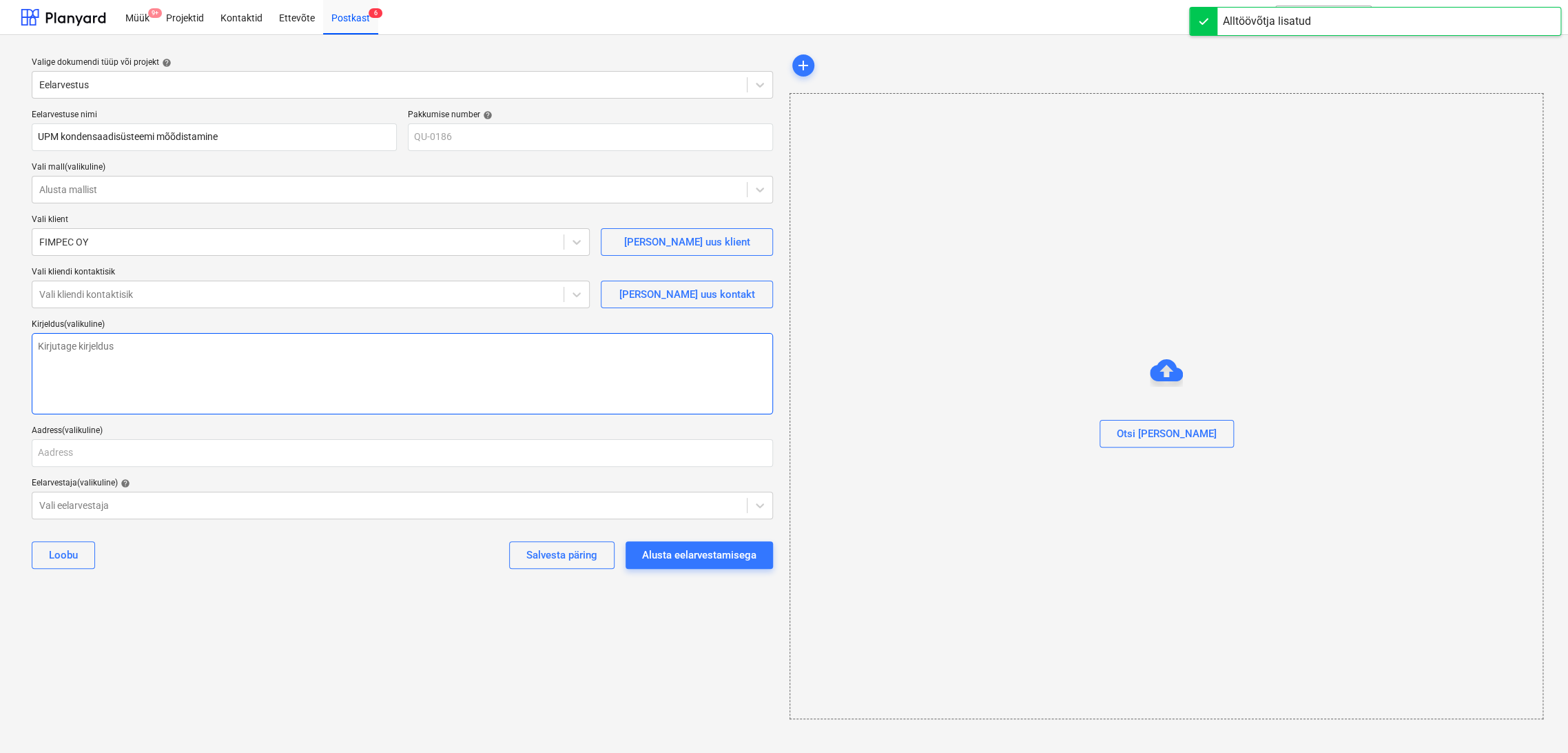
click at [169, 348] on textarea at bounding box center [401, 373] width 741 height 82
click at [154, 500] on div at bounding box center [390, 505] width 701 height 13
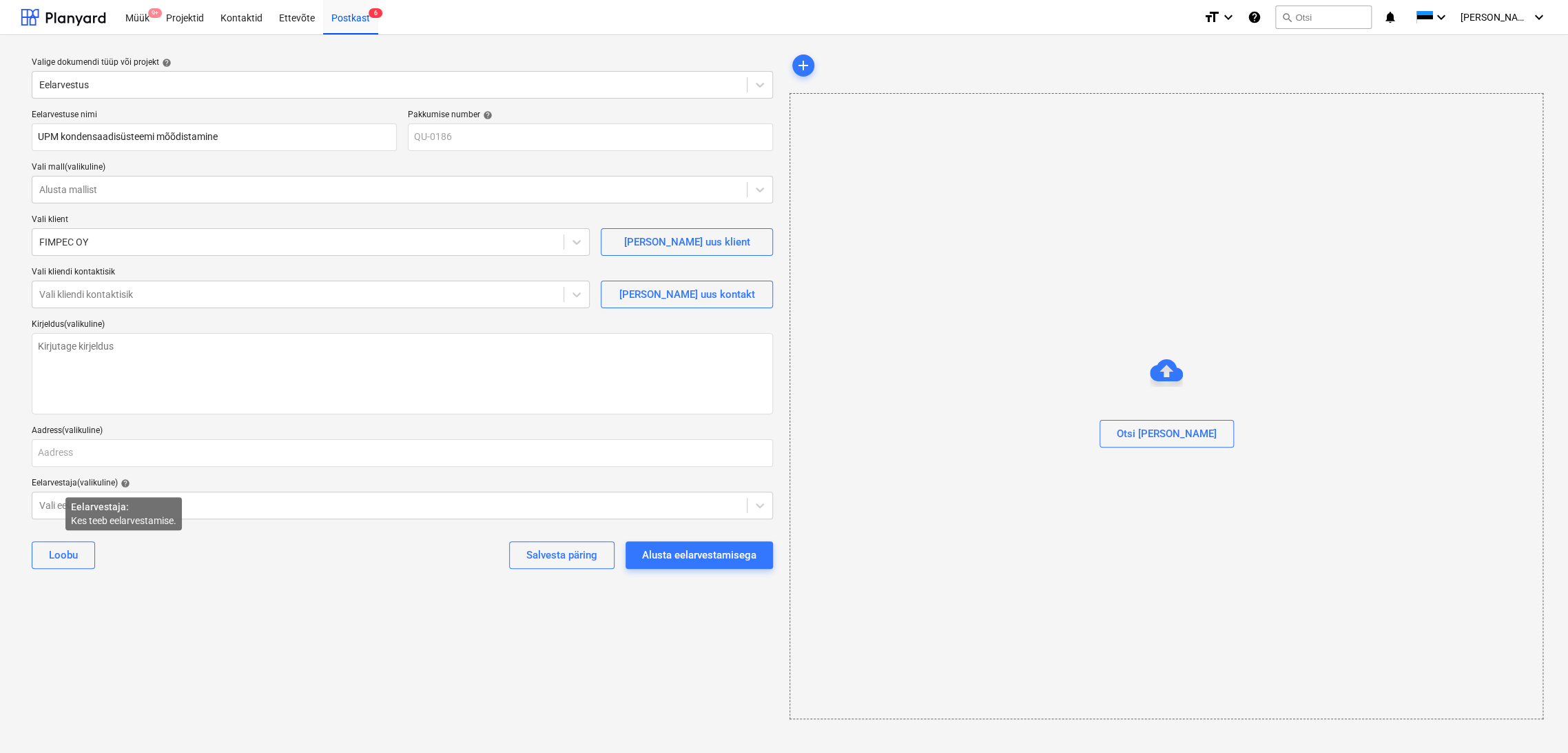
click at [121, 481] on span "help" at bounding box center [124, 483] width 13 height 10
click at [89, 504] on div at bounding box center [390, 505] width 701 height 13
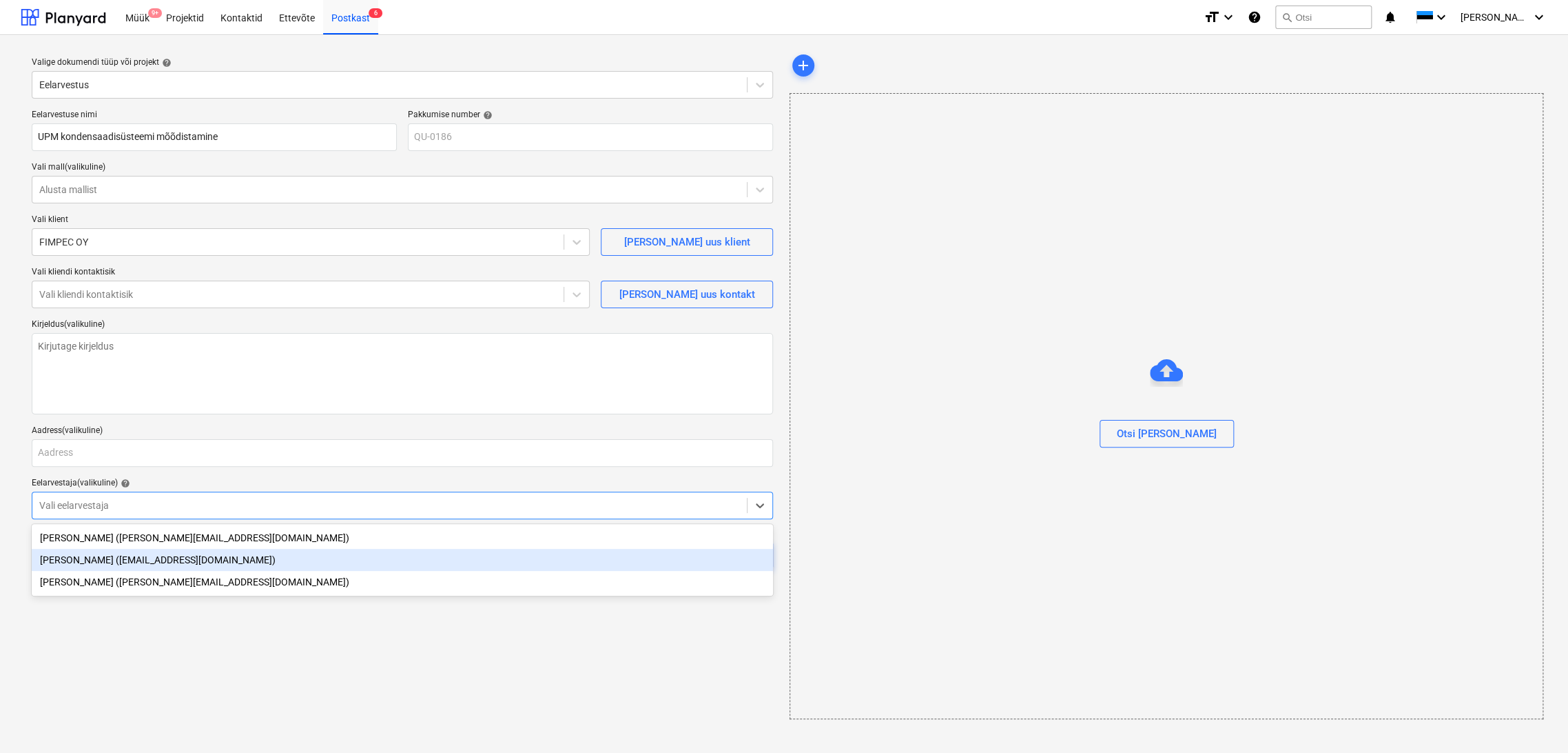
click at [82, 561] on div "[PERSON_NAME] ([EMAIL_ADDRESS][DOMAIN_NAME])" at bounding box center [401, 559] width 741 height 22
type textarea "x"
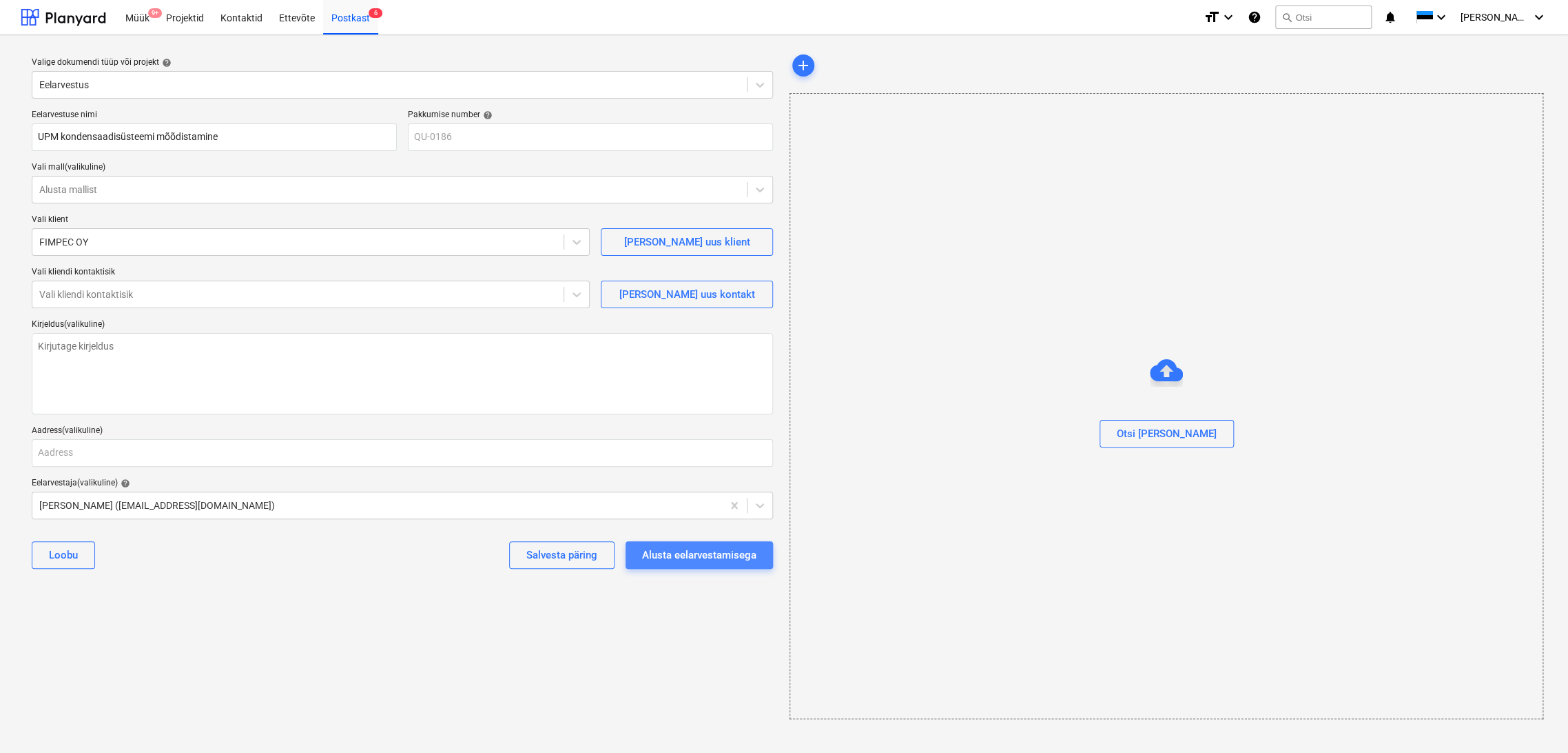
click at [678, 560] on div "Alusta eelarvestamisega" at bounding box center [700, 555] width 115 height 18
click at [133, 291] on div at bounding box center [297, 294] width 517 height 13
click at [350, 291] on div at bounding box center [297, 294] width 517 height 13
click at [336, 295] on div at bounding box center [297, 294] width 517 height 13
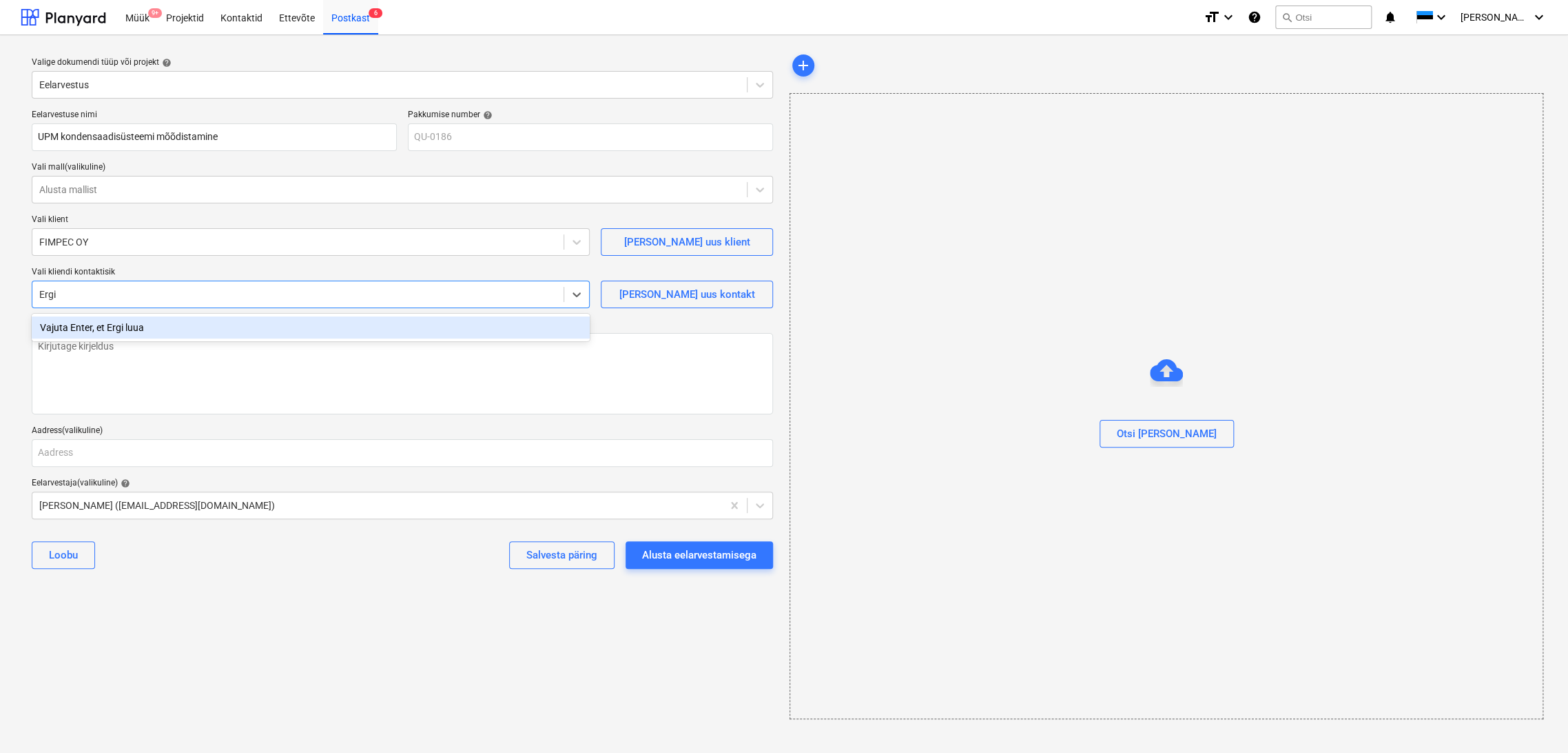
type input "Ergi"
click at [108, 329] on div "Vajuta Enter, et Ergi luua" at bounding box center [310, 327] width 558 height 22
type textarea "x"
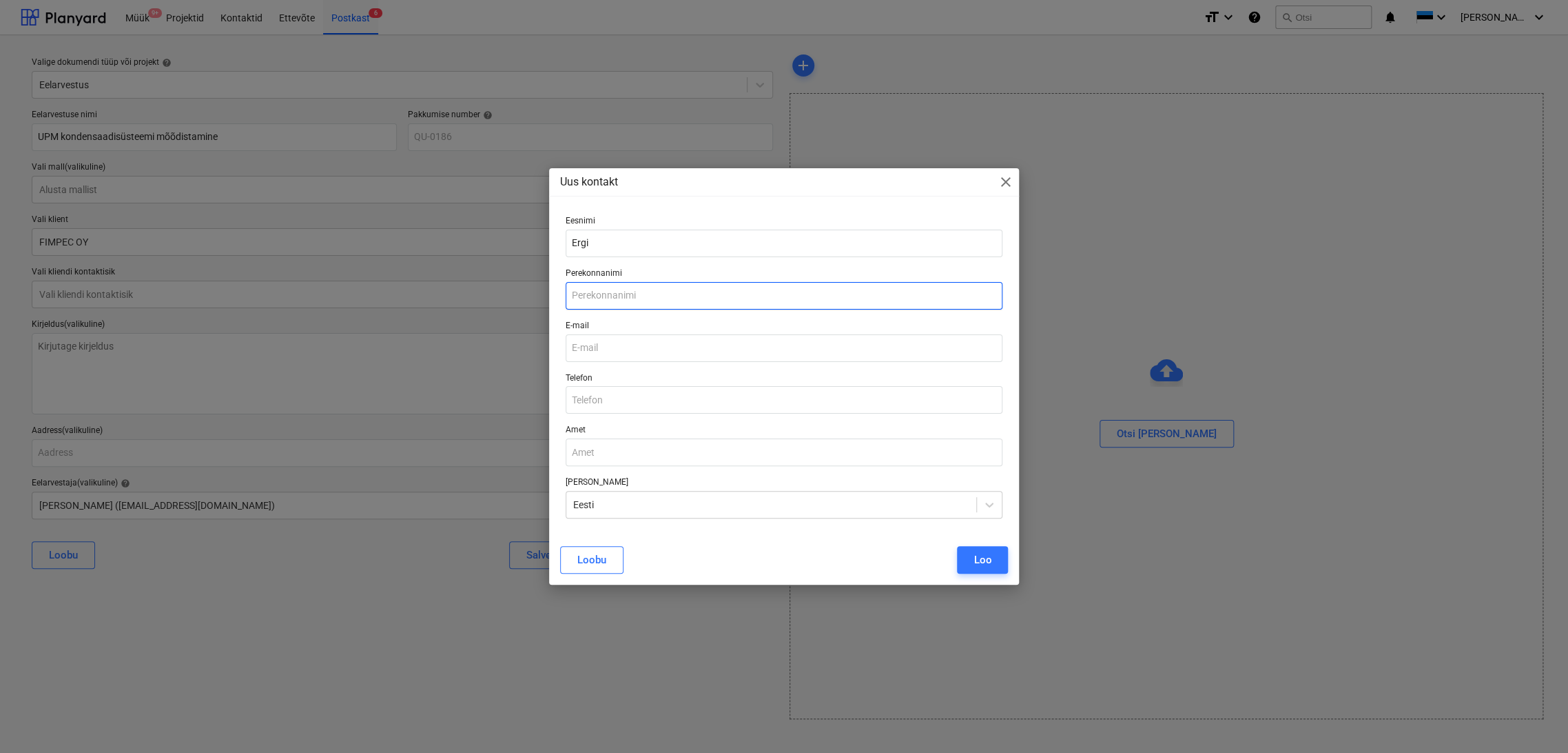
click at [603, 289] on input "text" at bounding box center [784, 295] width 437 height 28
type input "Prommik"
click at [591, 353] on input "email" at bounding box center [784, 348] width 437 height 28
type input "[EMAIL_ADDRESS][DOMAIN_NAME]"
click at [973, 558] on button "Loo" at bounding box center [982, 559] width 51 height 28
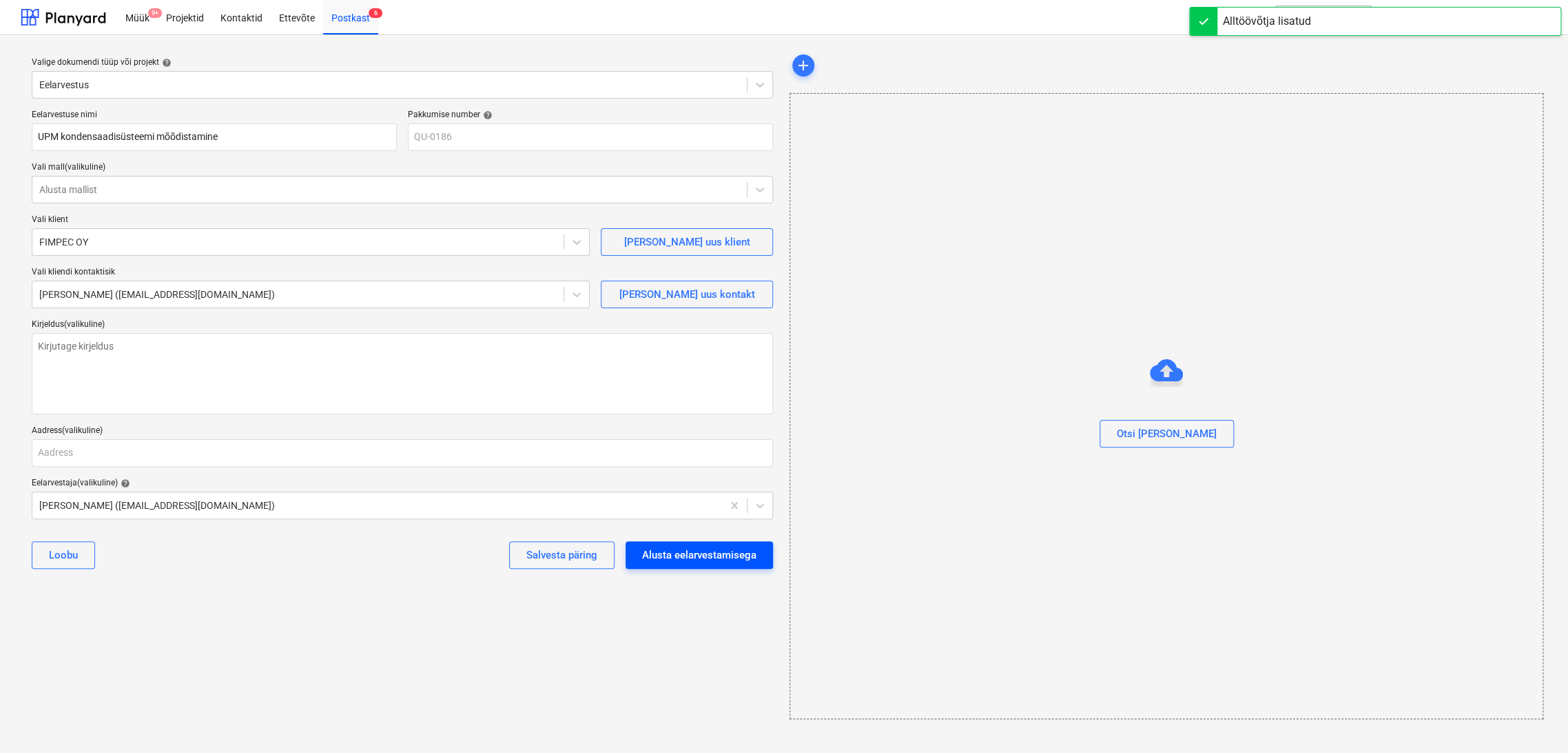
click at [675, 562] on div "Alusta eelarvestamisega" at bounding box center [700, 555] width 115 height 18
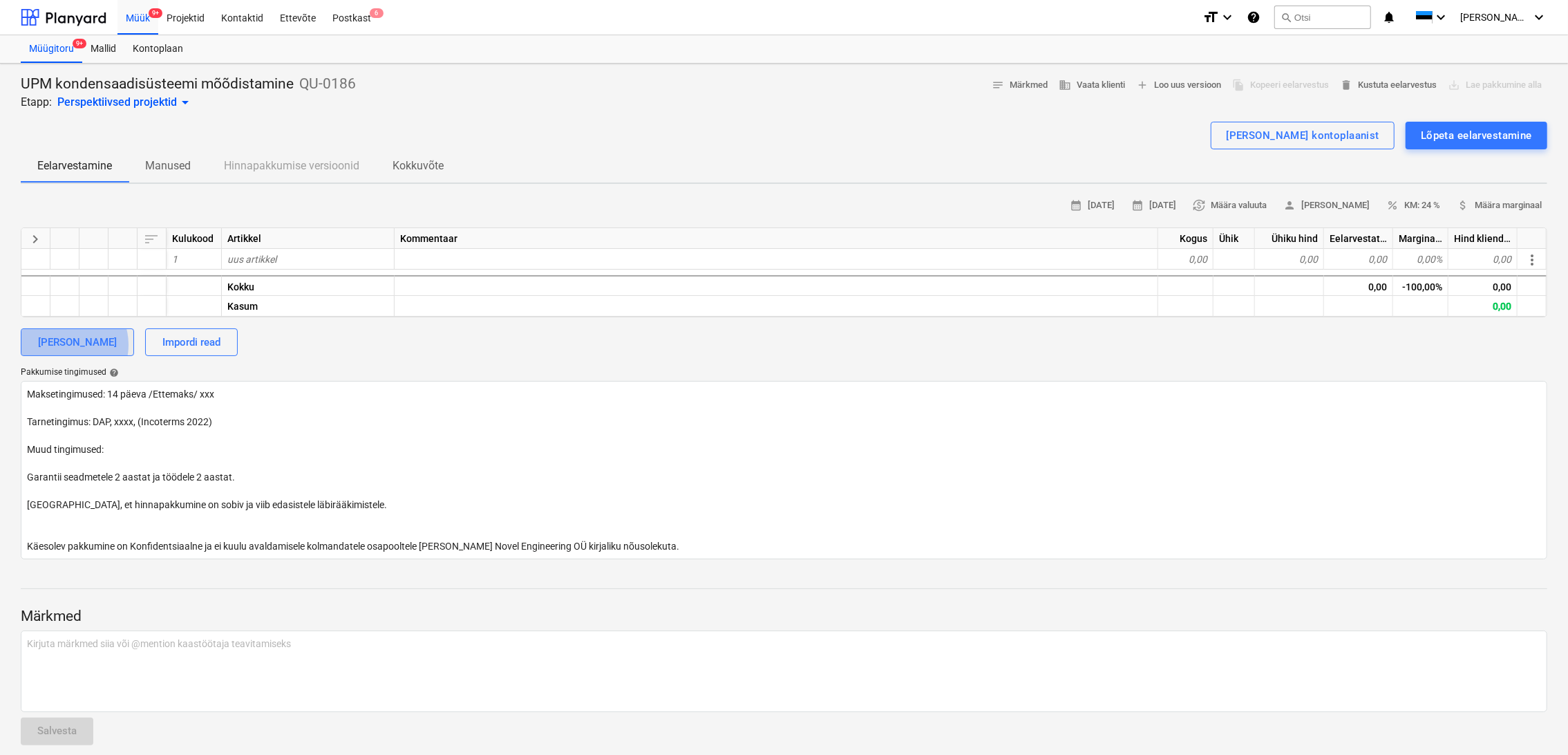
click at [68, 344] on div "[PERSON_NAME]" at bounding box center [77, 342] width 79 height 18
type textarea "x"
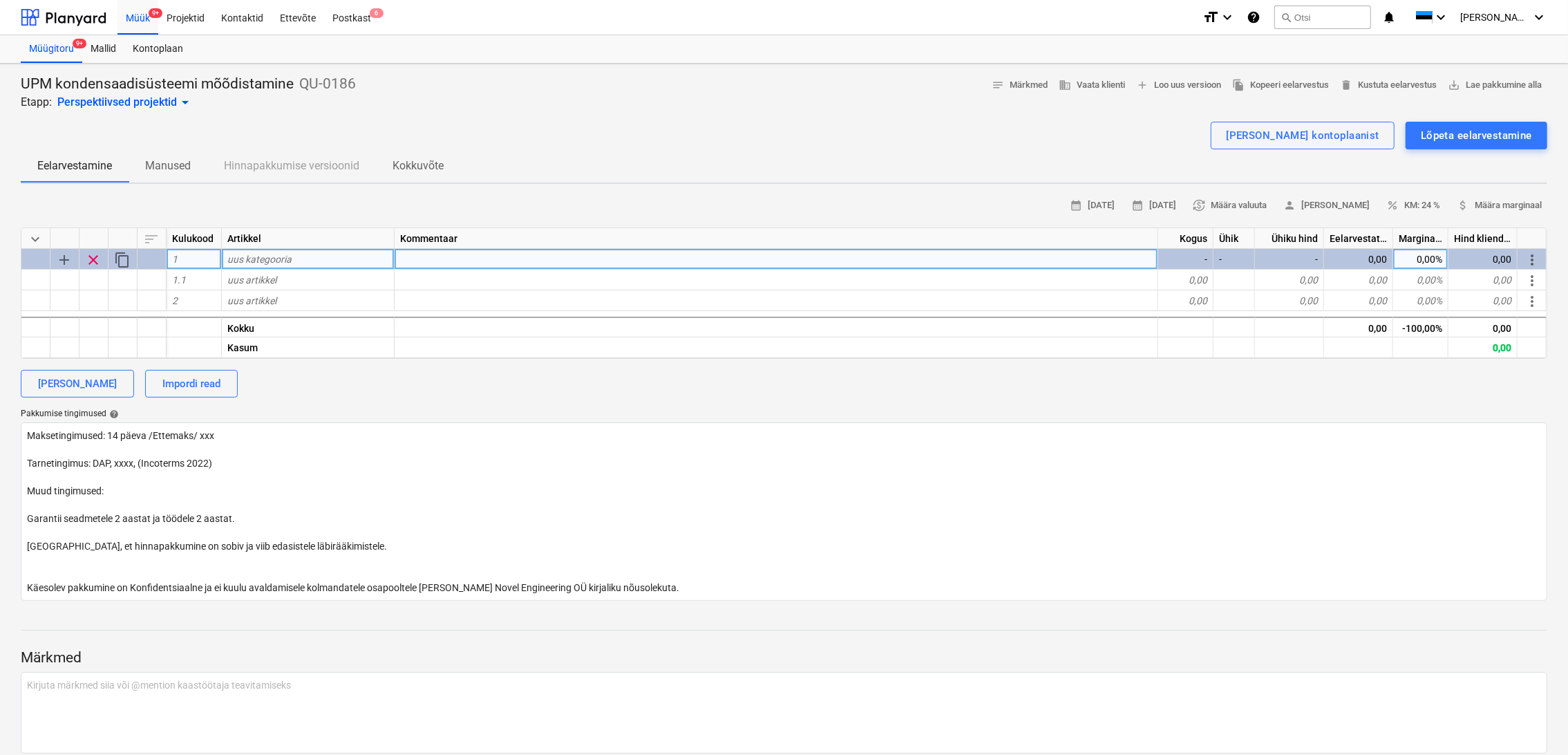
click at [262, 257] on span "uus kategooria" at bounding box center [260, 259] width 65 height 11
type input "MÕÕTESEADME RENT"
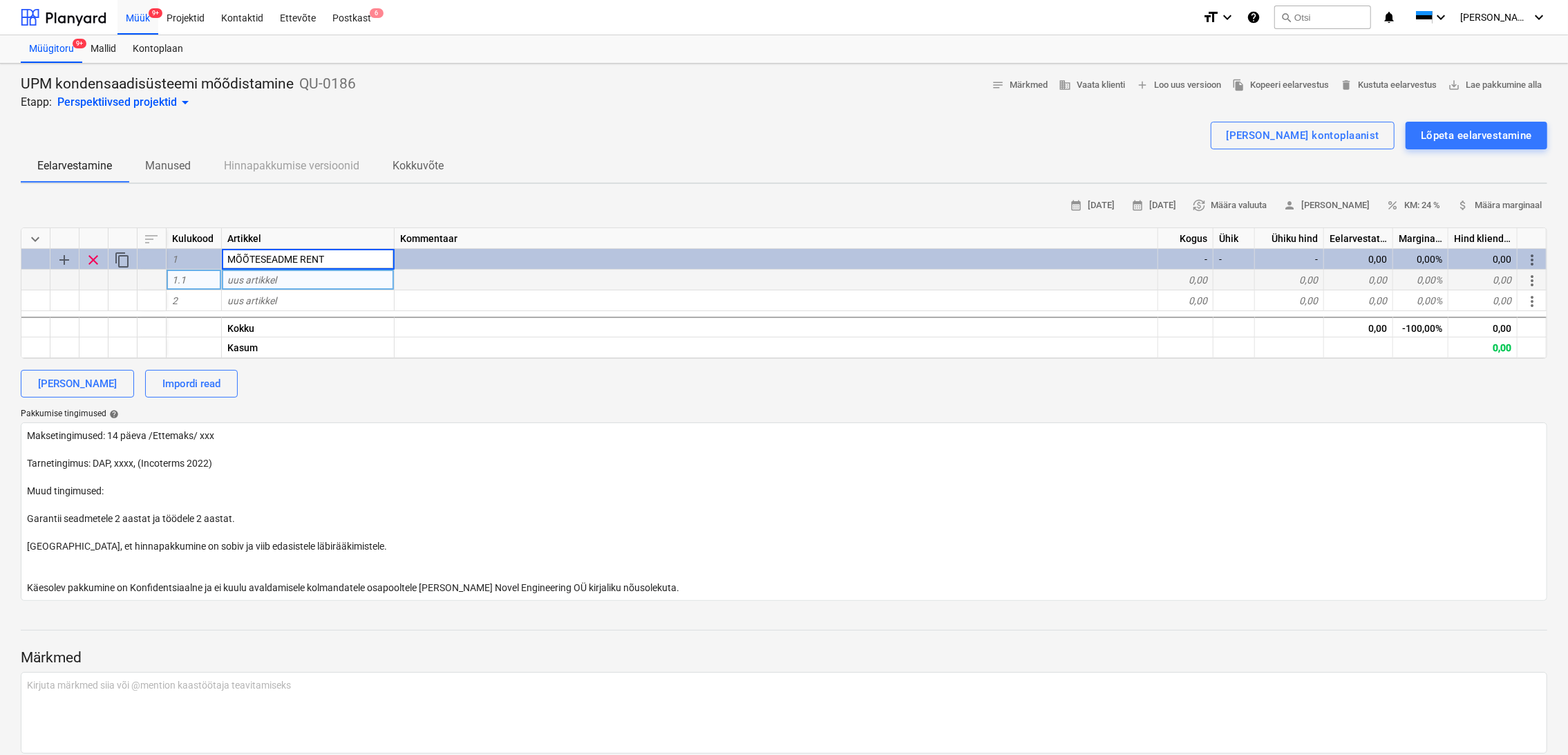
click at [301, 280] on div "uus artikkel" at bounding box center [308, 280] width 173 height 21
drag, startPoint x: 343, startPoint y: 253, endPoint x: 150, endPoint y: 231, distance: 194.2
click at [150, 231] on div "keyboard_arrow_down sort Kulukood Artikkel Kommentaar Kogus Ühik Ühiku hind Eel…" at bounding box center [784, 293] width 1527 height 131
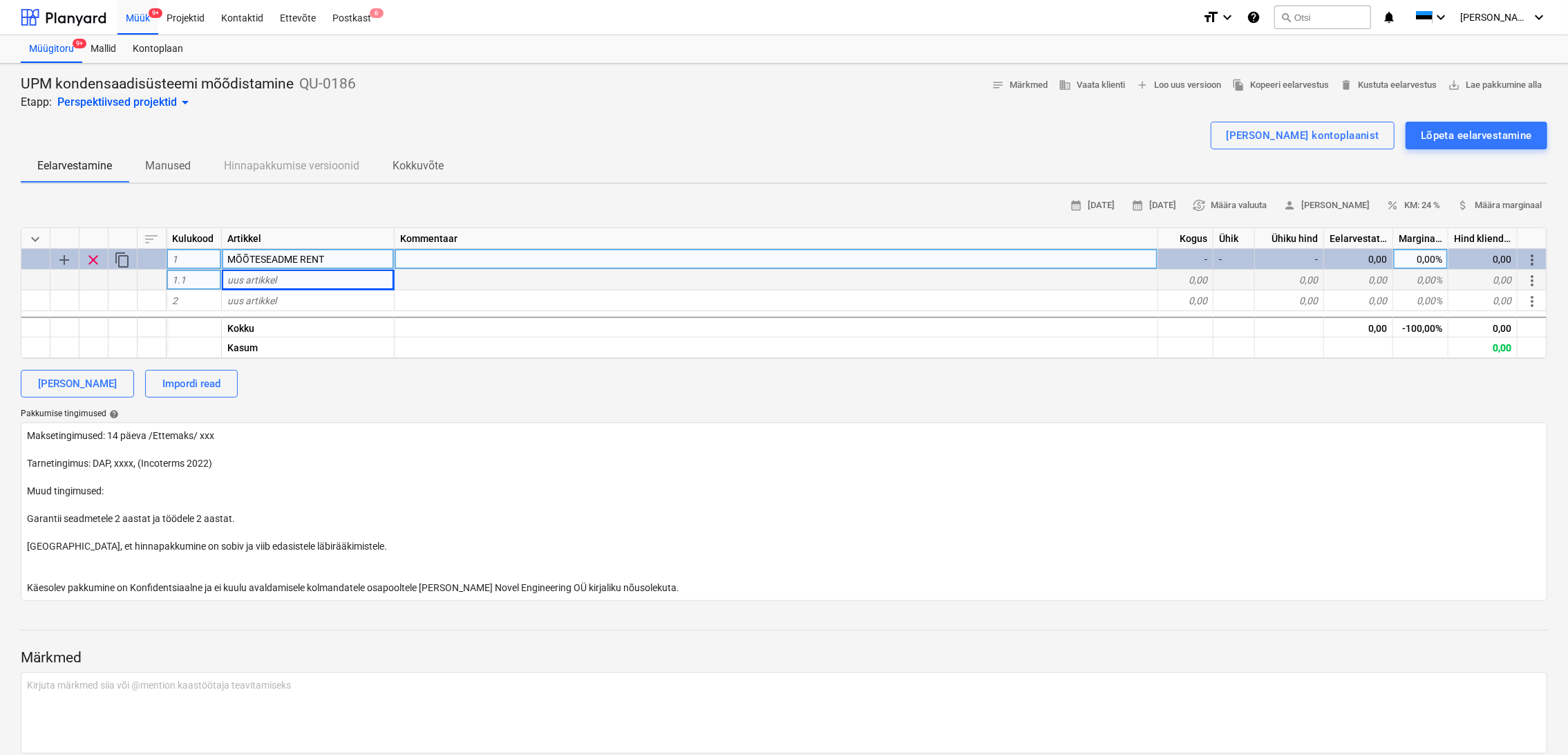
click at [339, 260] on div "MÕÕTESEADME RENT" at bounding box center [308, 259] width 173 height 21
click at [93, 386] on div "[PERSON_NAME]" at bounding box center [77, 384] width 79 height 18
type textarea "x"
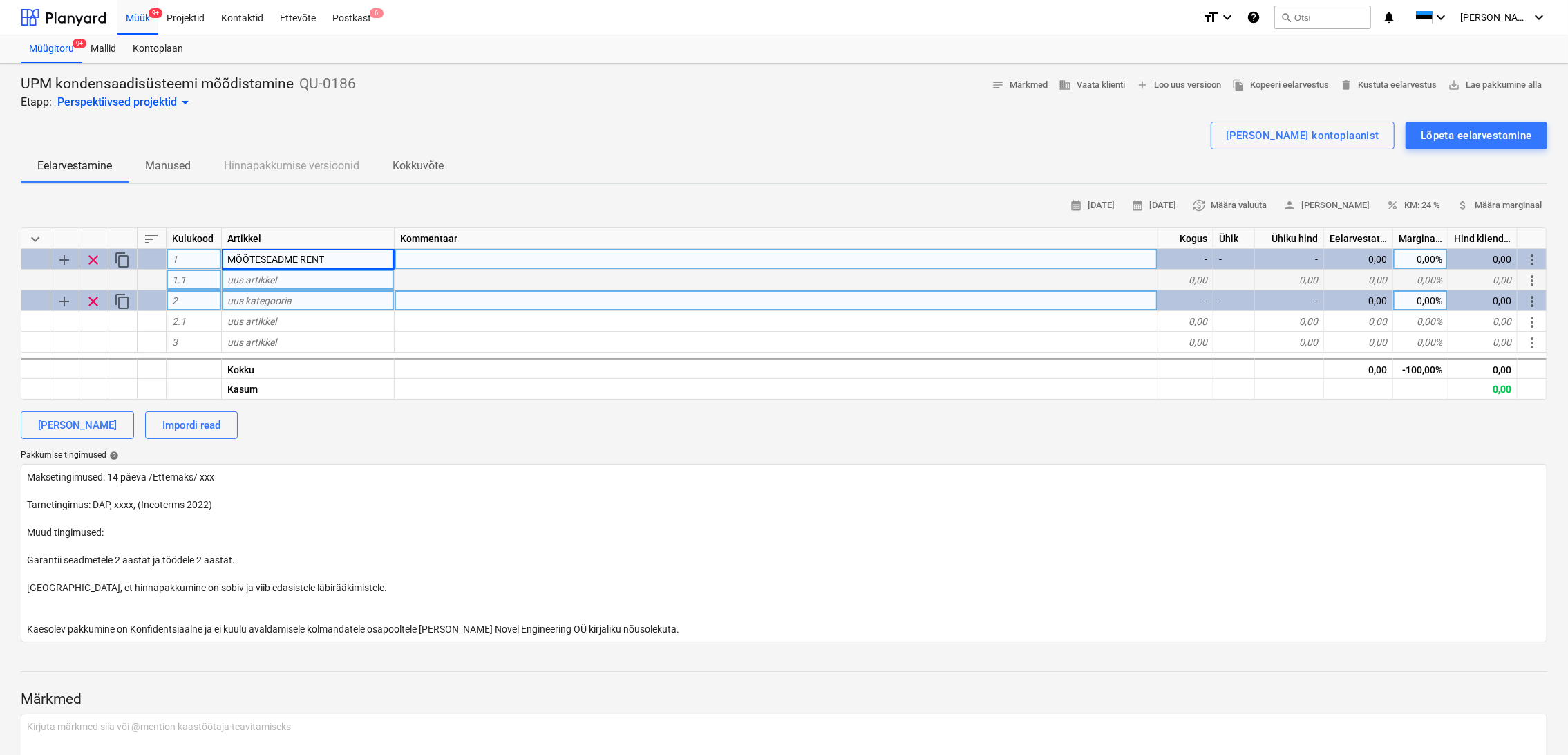
click at [316, 301] on div "uus kategooria" at bounding box center [308, 300] width 173 height 21
type input "TÖÖD"
type textarea "x"
type input "P"
type input "Objektitöö"
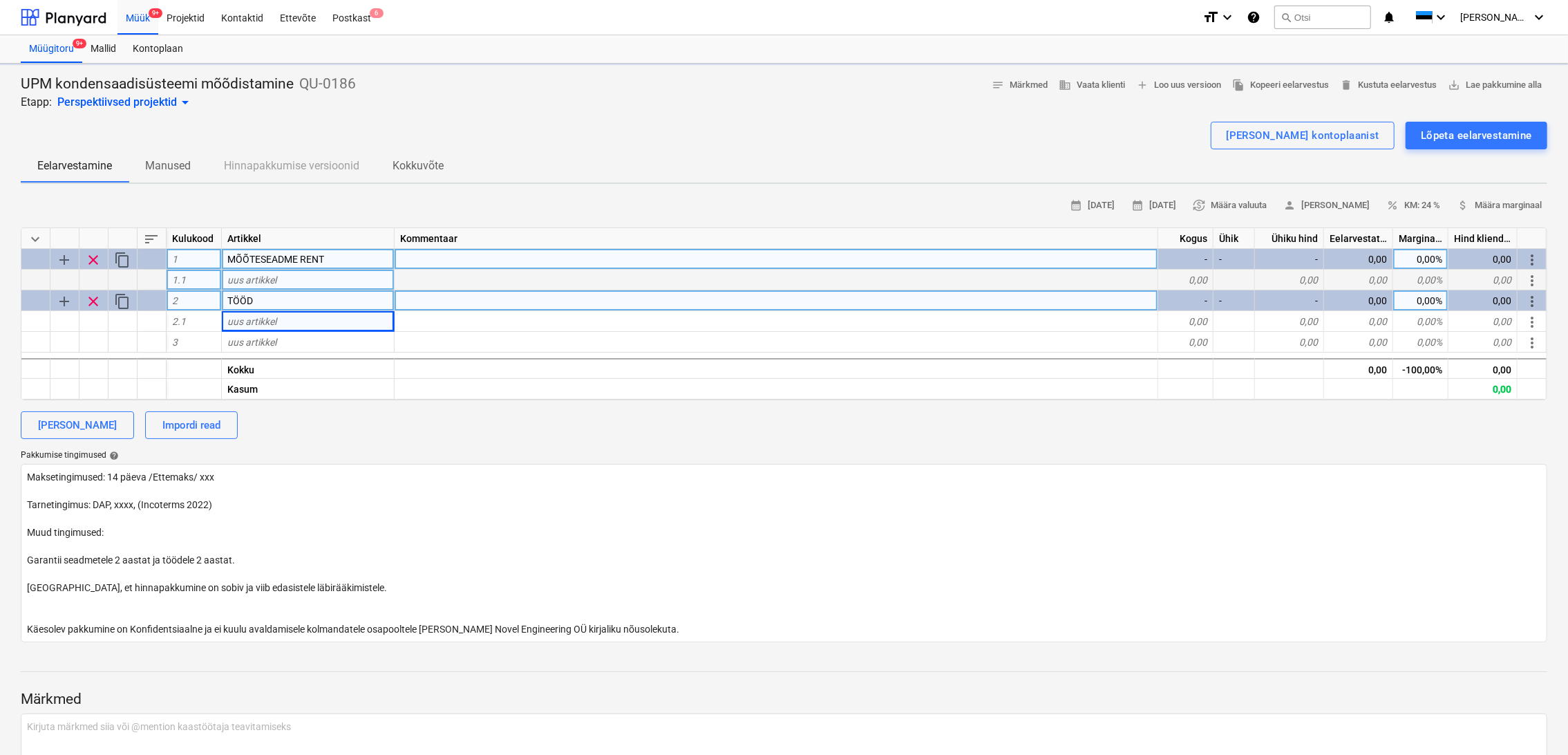
type textarea "x"
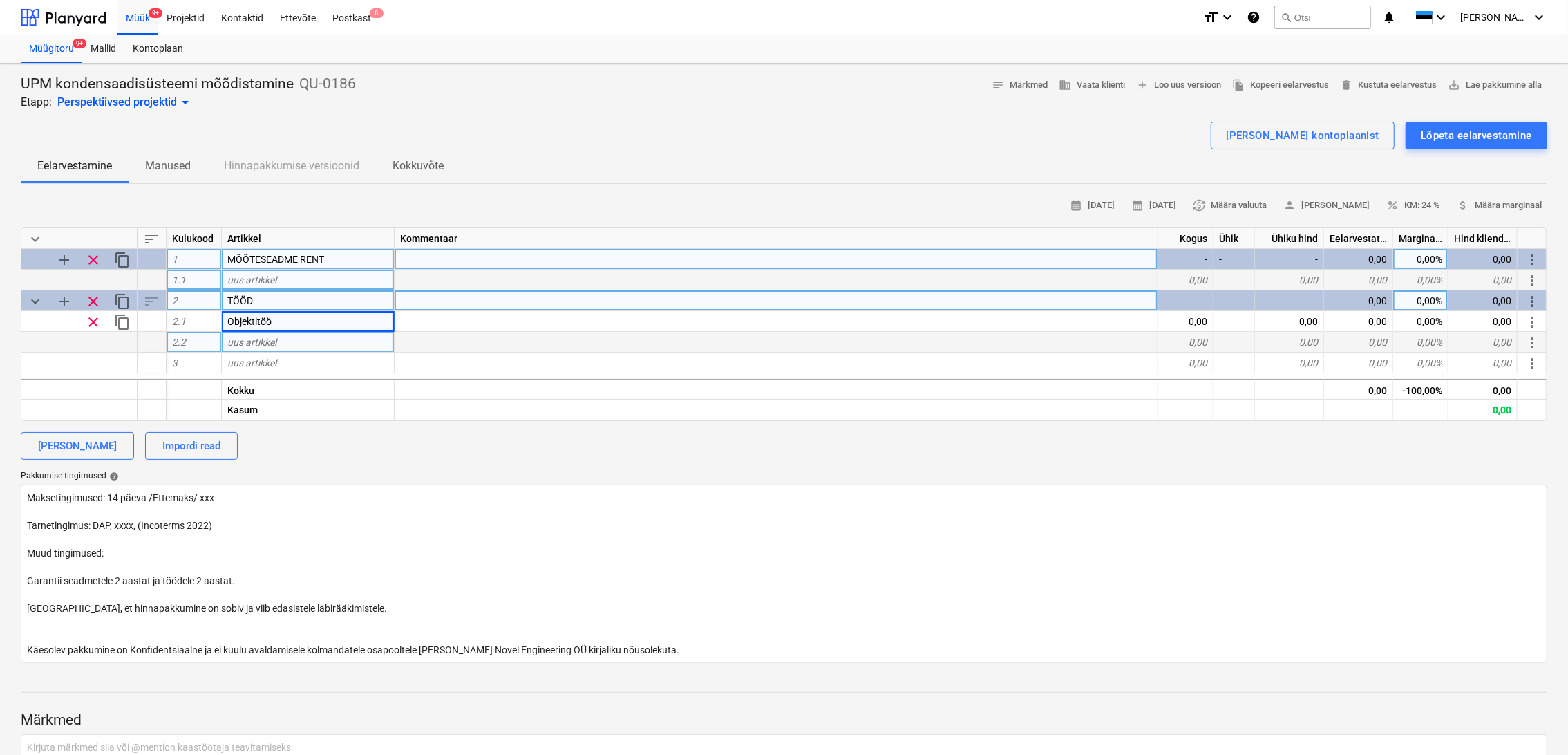
click at [284, 341] on div "uus artikkel" at bounding box center [308, 342] width 173 height 21
type input "Transport"
type textarea "x"
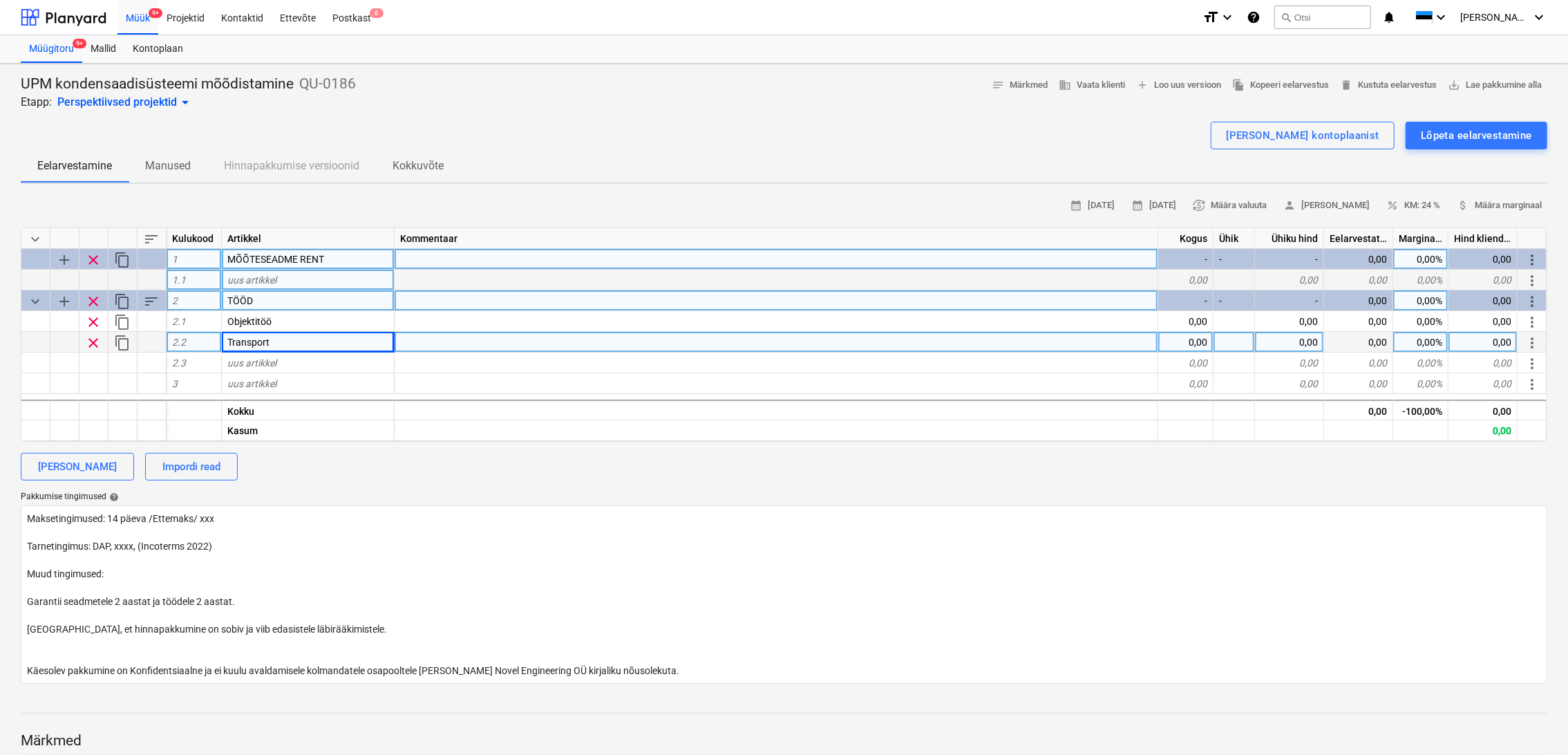
click at [260, 282] on span "uus artikkel" at bounding box center [252, 280] width 49 height 11
type input "Kulumõõtja rent"
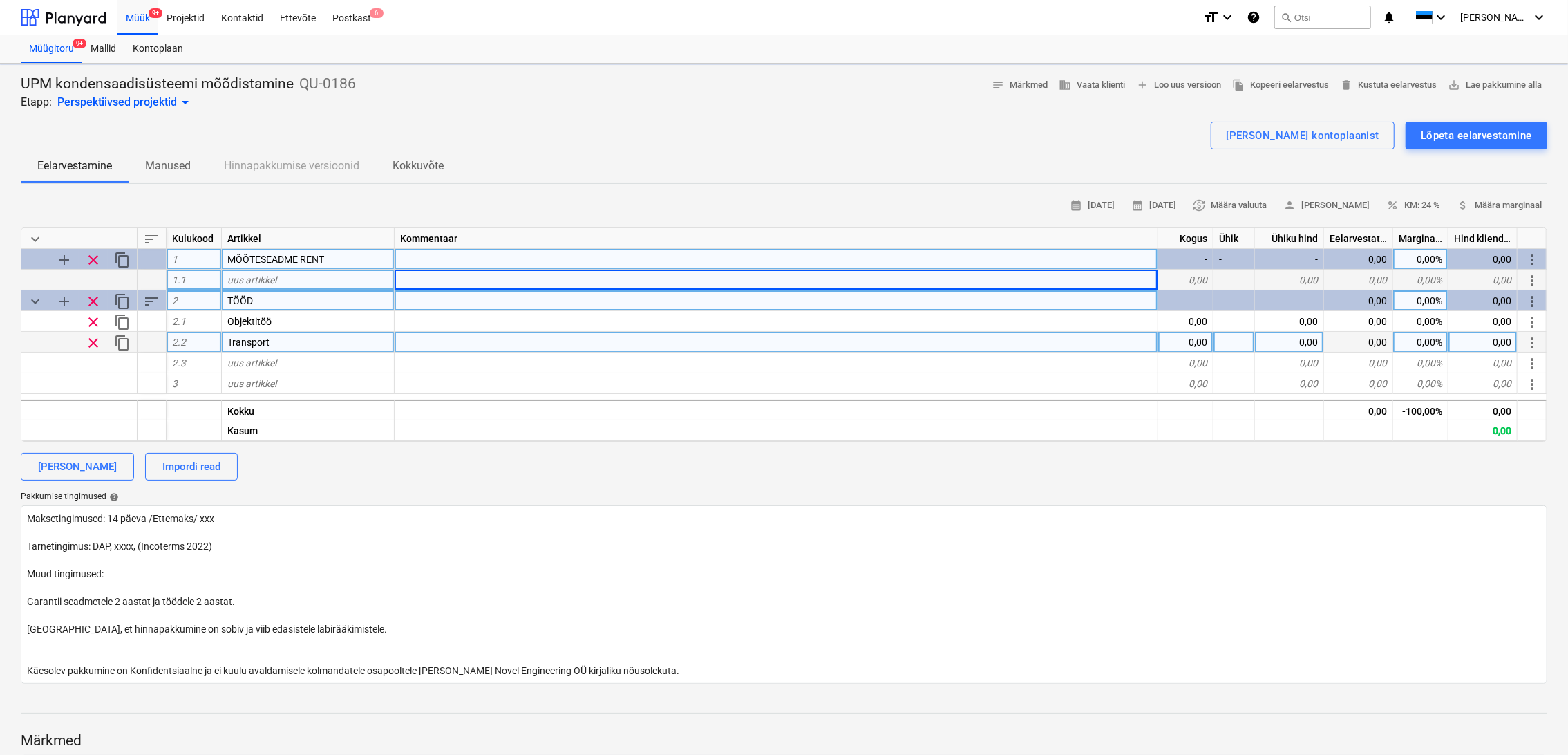
type textarea "x"
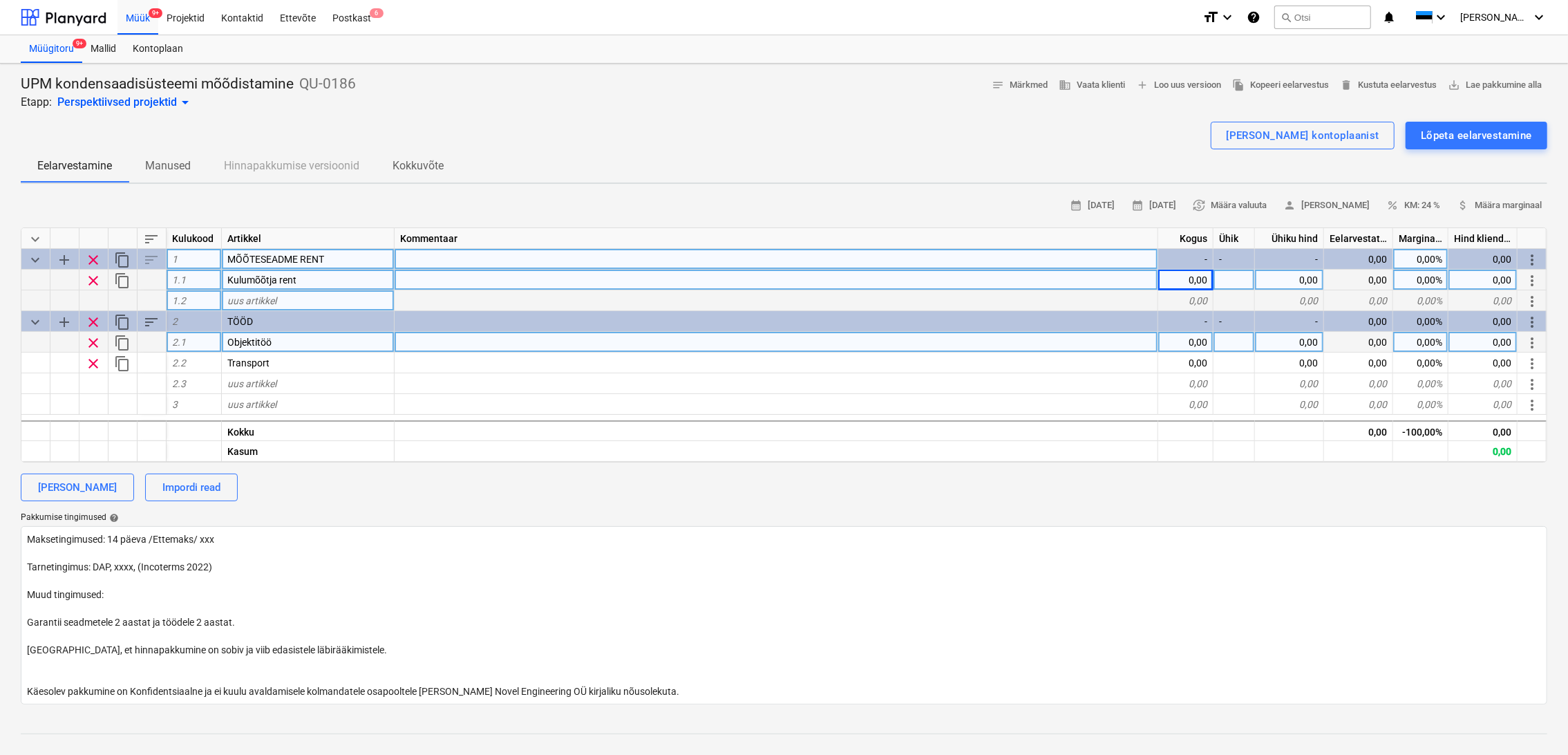
click at [1193, 280] on div "0,00" at bounding box center [1187, 280] width 56 height 21
type input "7"
type textarea "x"
click at [1227, 283] on div at bounding box center [1234, 280] width 41 height 21
type input "päev"
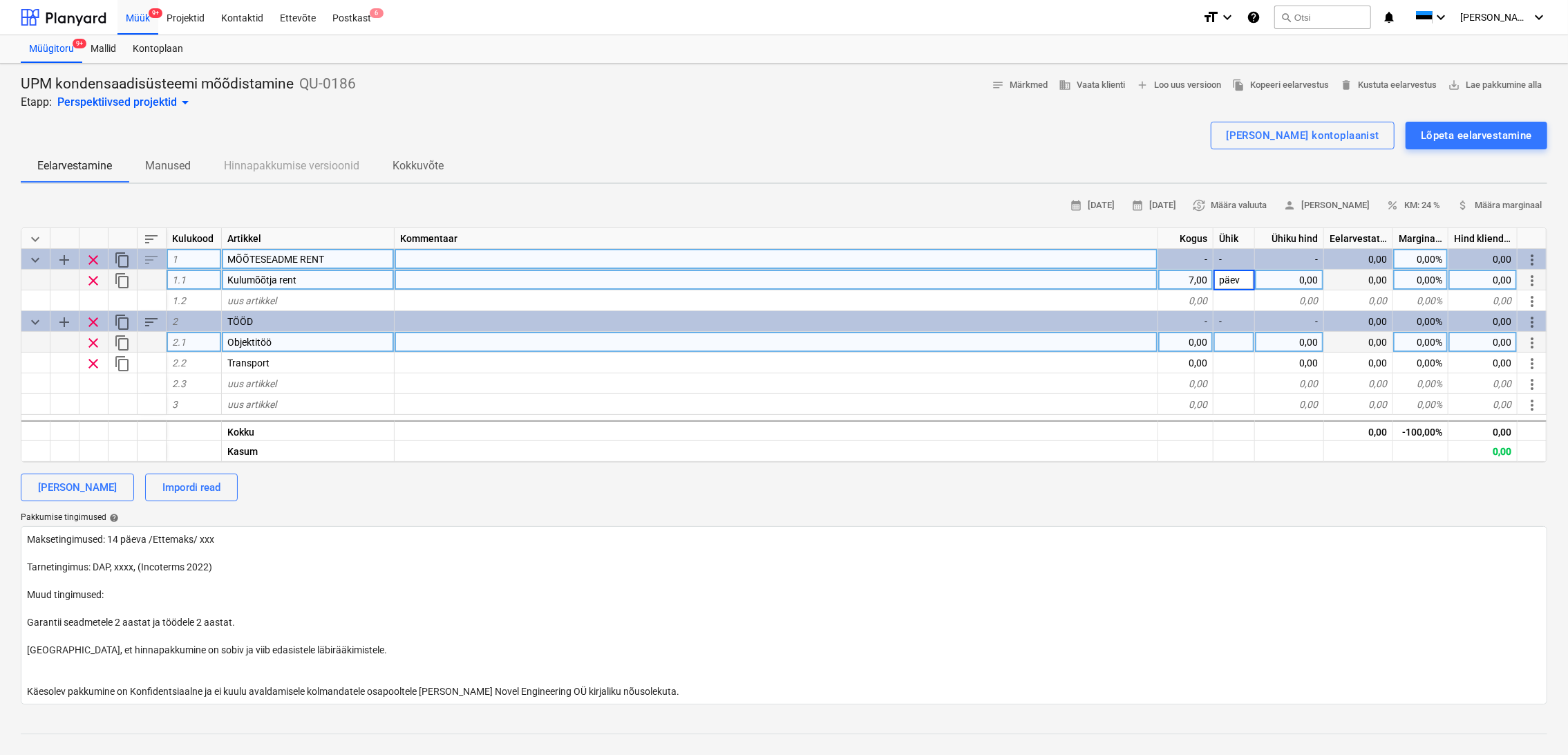
type textarea "x"
type input "75"
type textarea "x"
click at [1201, 336] on div "0,00" at bounding box center [1187, 342] width 56 height 21
type input "1"
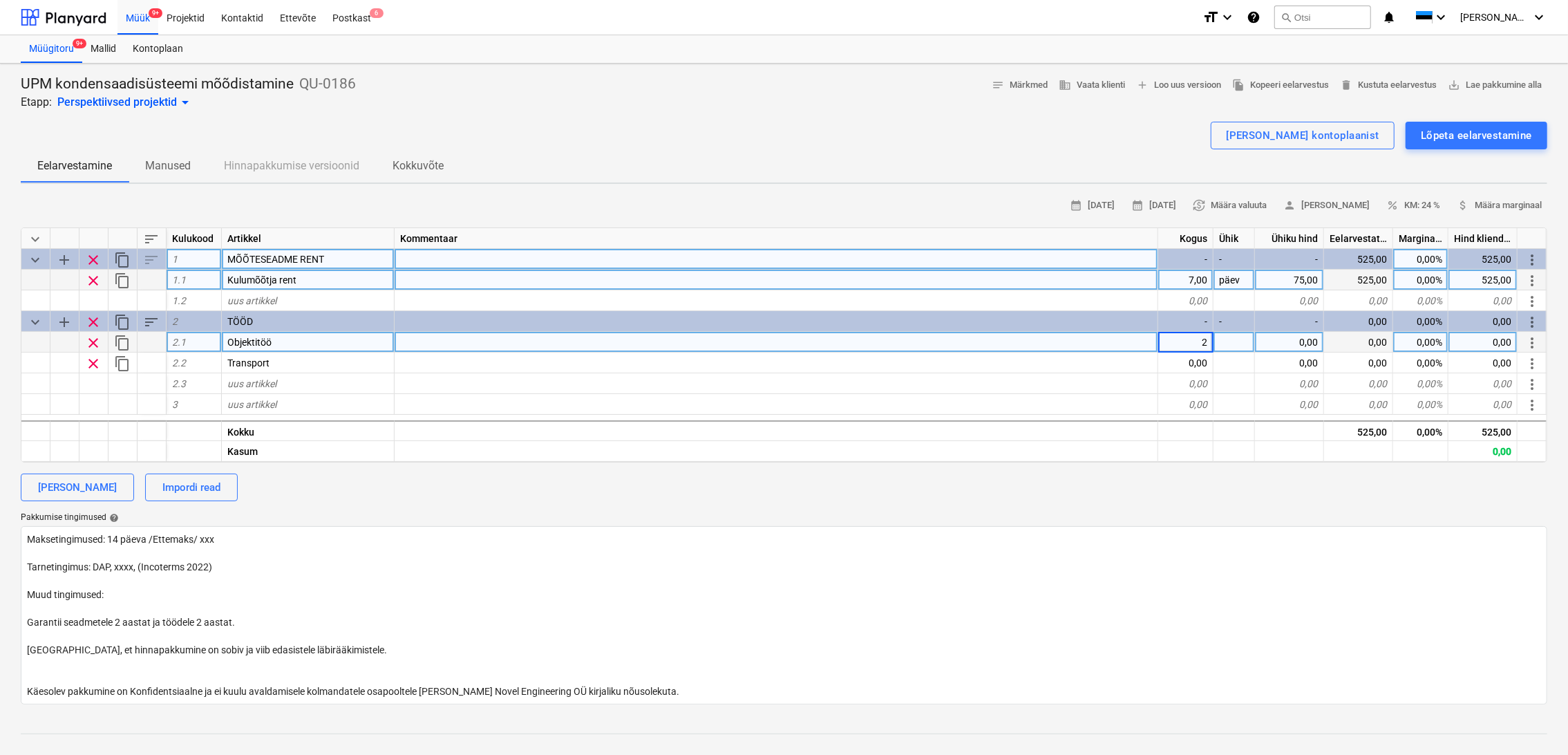
type input "20"
type textarea "x"
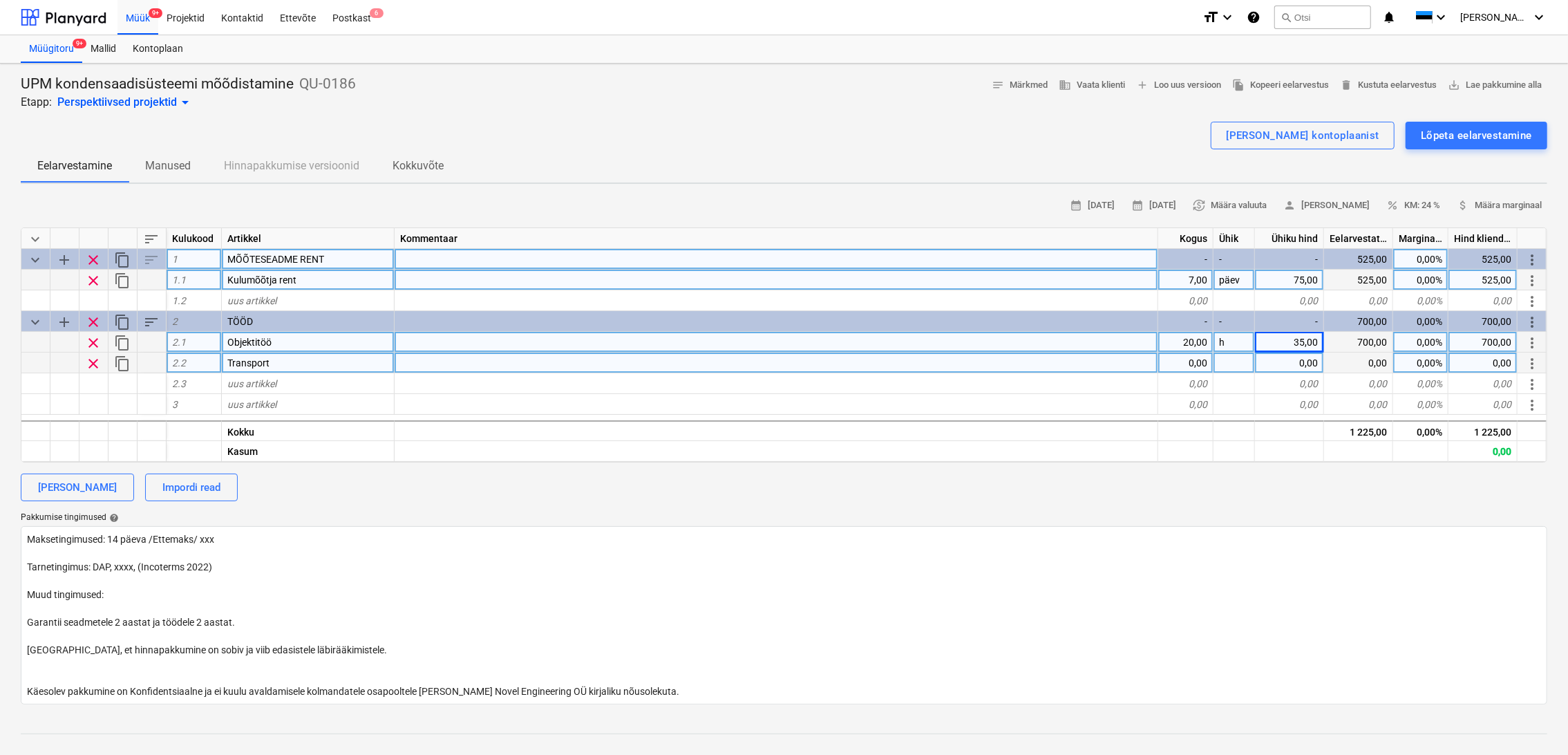
click at [1233, 367] on div at bounding box center [1234, 362] width 41 height 21
type input "km"
type textarea "x"
click at [1207, 360] on div "0,00" at bounding box center [1187, 362] width 56 height 21
type input "800"
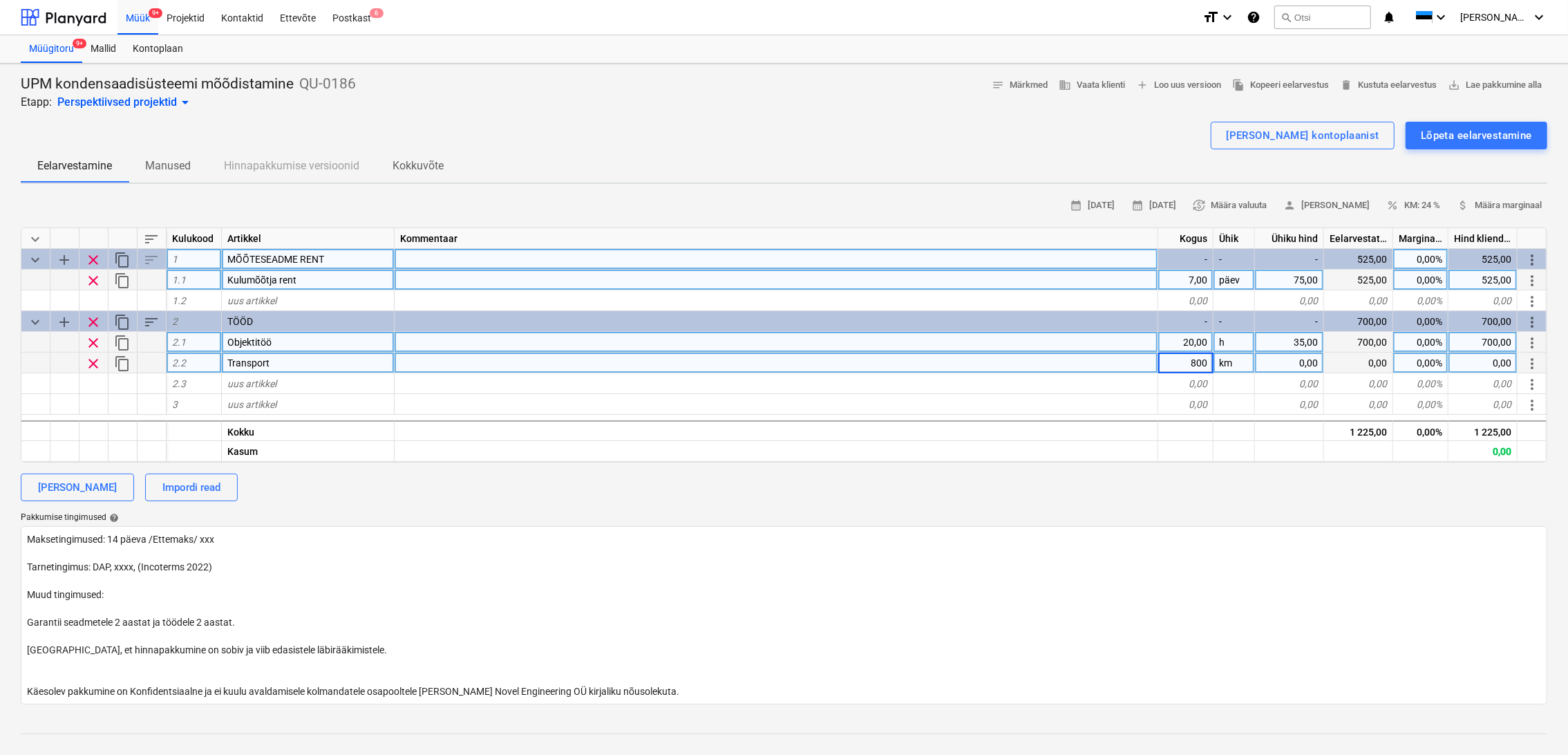
type textarea "x"
type input "0,7"
type textarea "x"
click at [1515, 202] on span "attach_money Määra marginaal" at bounding box center [1500, 206] width 85 height 16
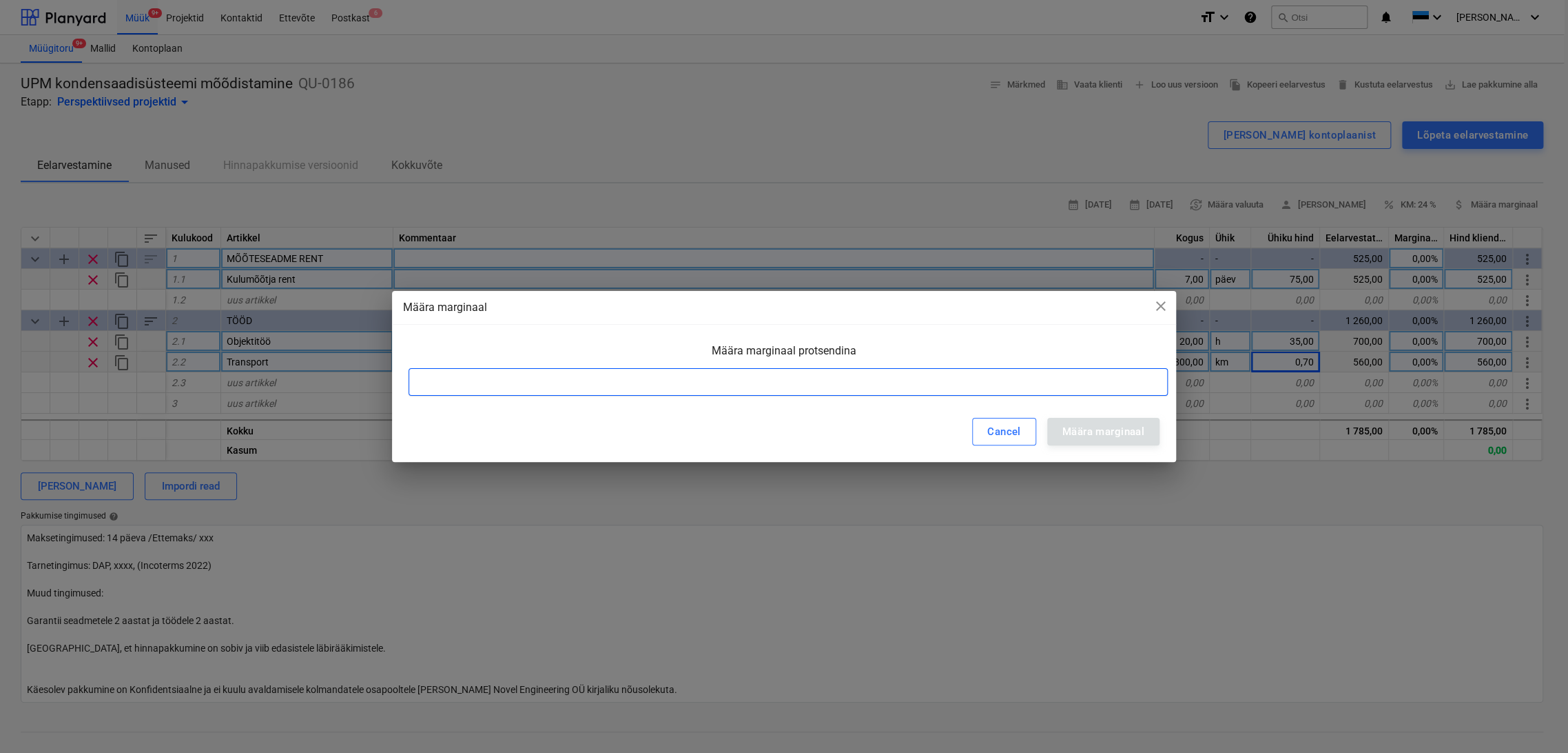
click at [1058, 392] on input at bounding box center [788, 382] width 759 height 28
type input "25"
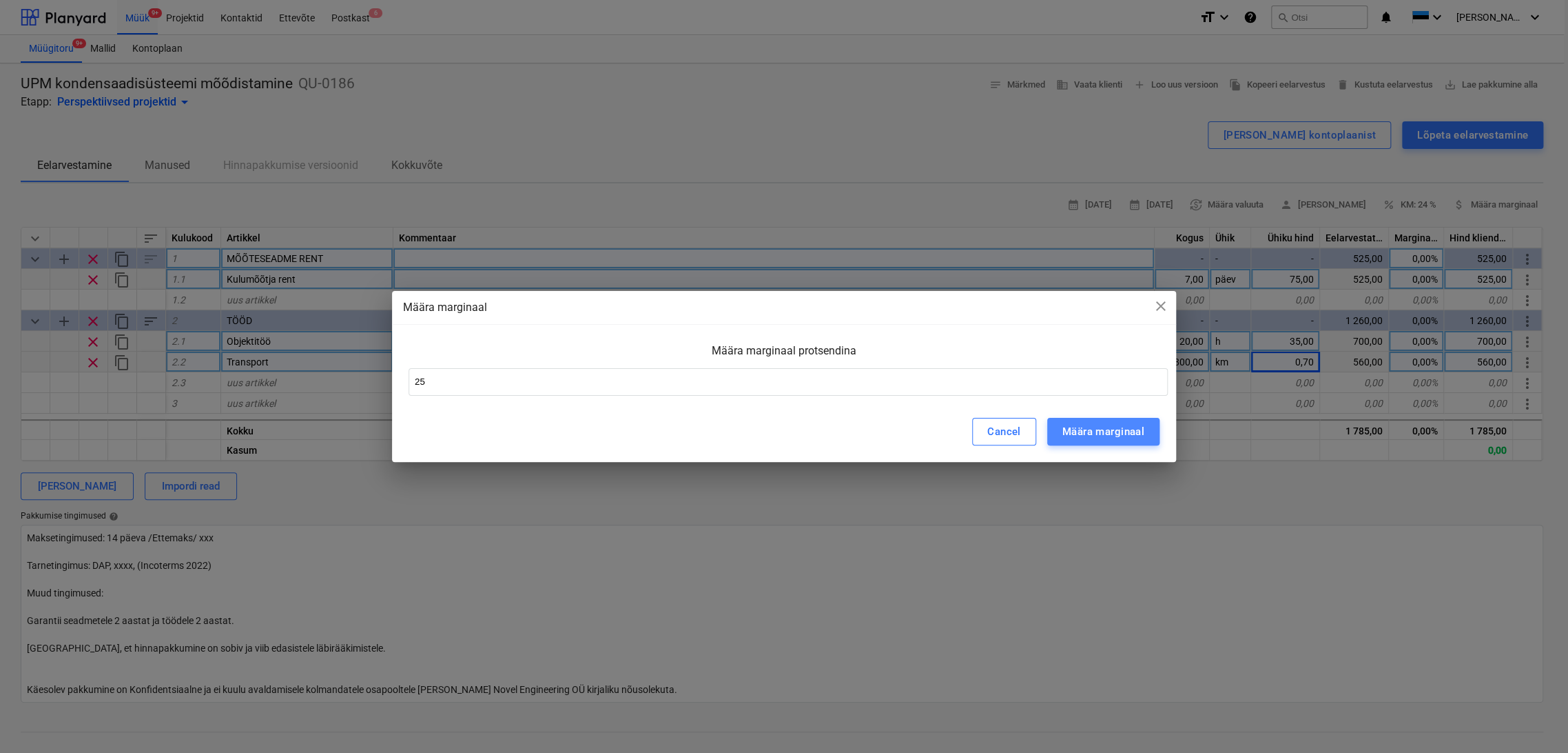
click at [1083, 434] on div "Määra marginaal" at bounding box center [1103, 431] width 82 height 18
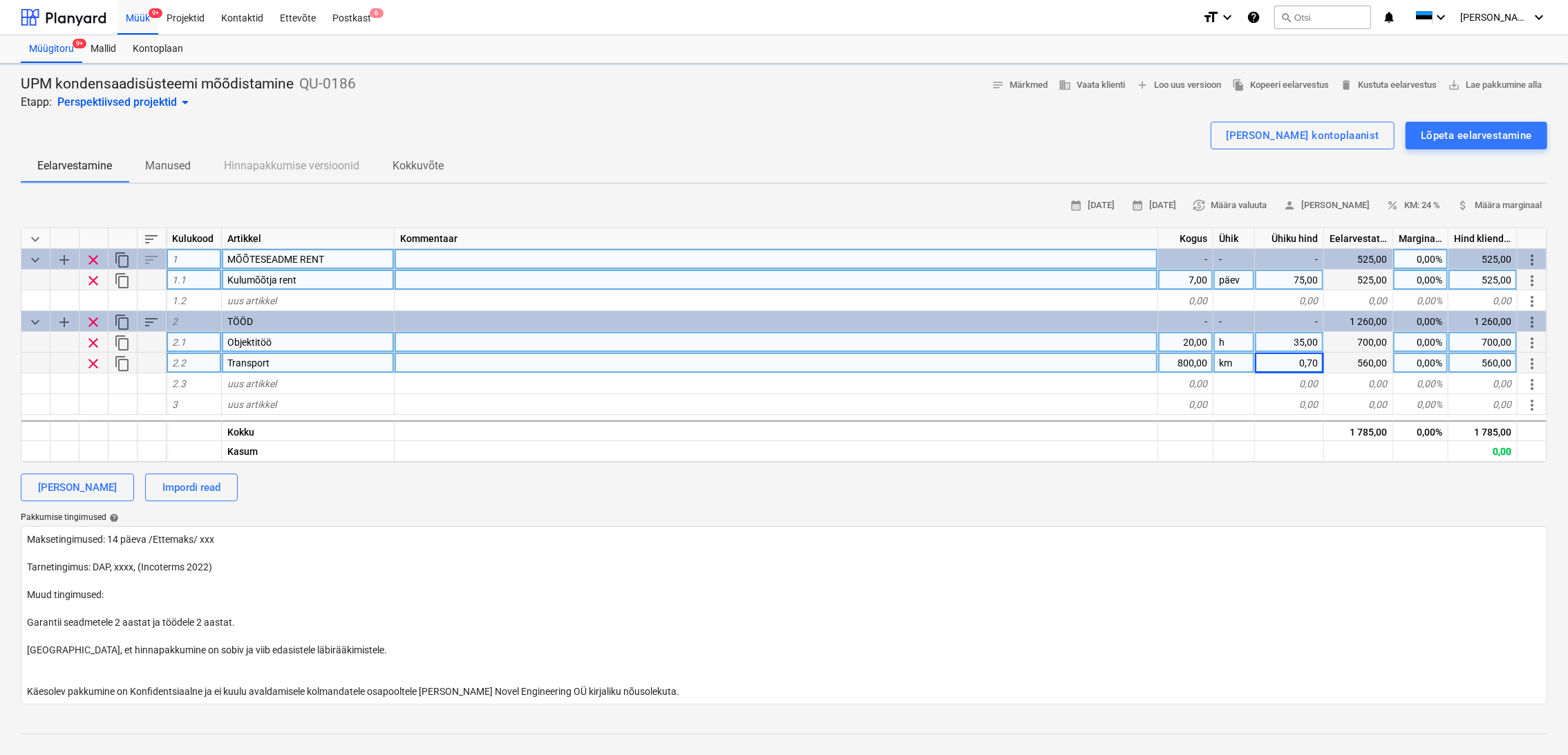
type textarea "x"
click at [1195, 340] on div "20,00" at bounding box center [1187, 342] width 56 height 21
type input "1"
type textarea "x"
click at [1201, 342] on div "1,00" at bounding box center [1187, 342] width 56 height 21
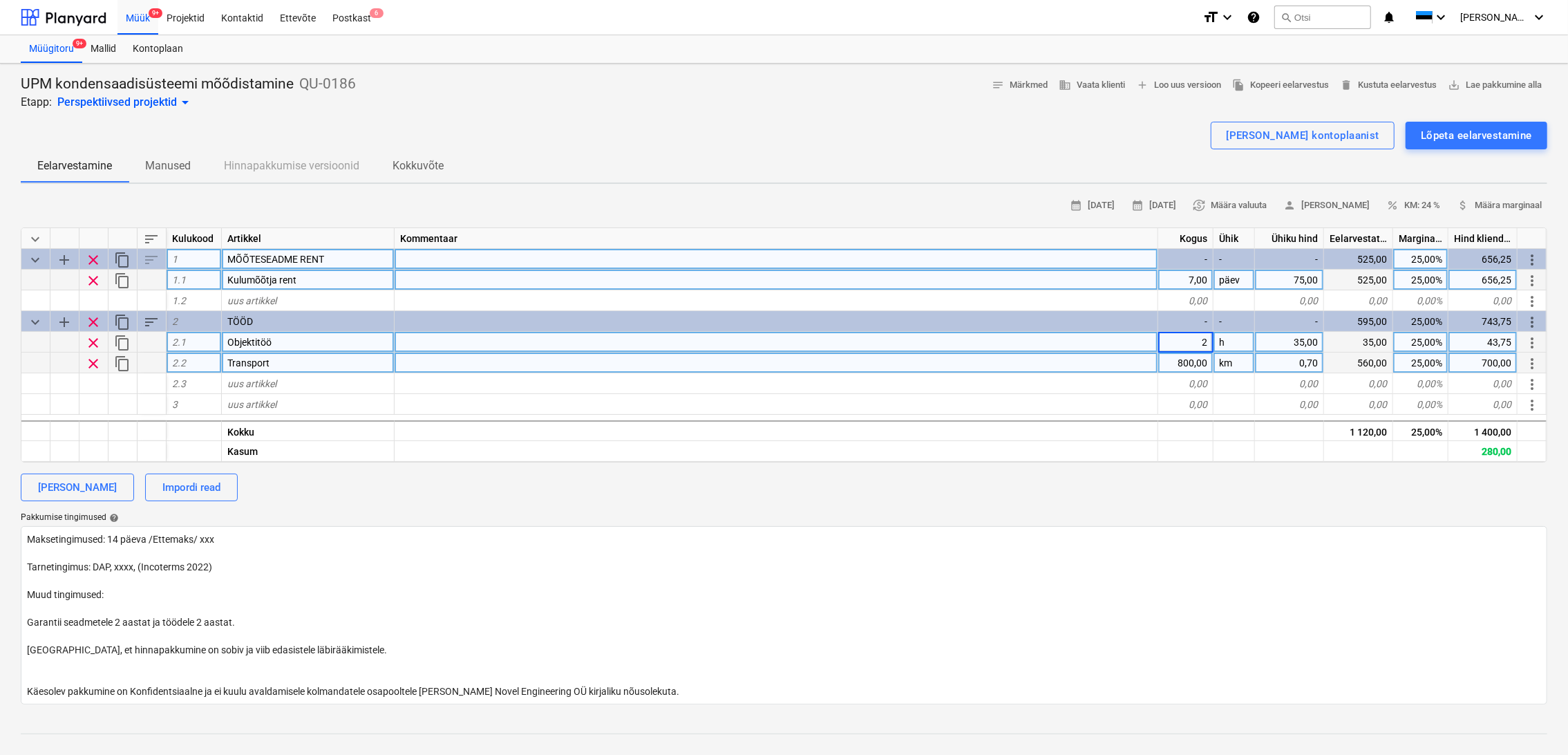
type input "25"
type textarea "x"
click at [441, 356] on div at bounding box center [777, 362] width 764 height 21
type input "Türi"
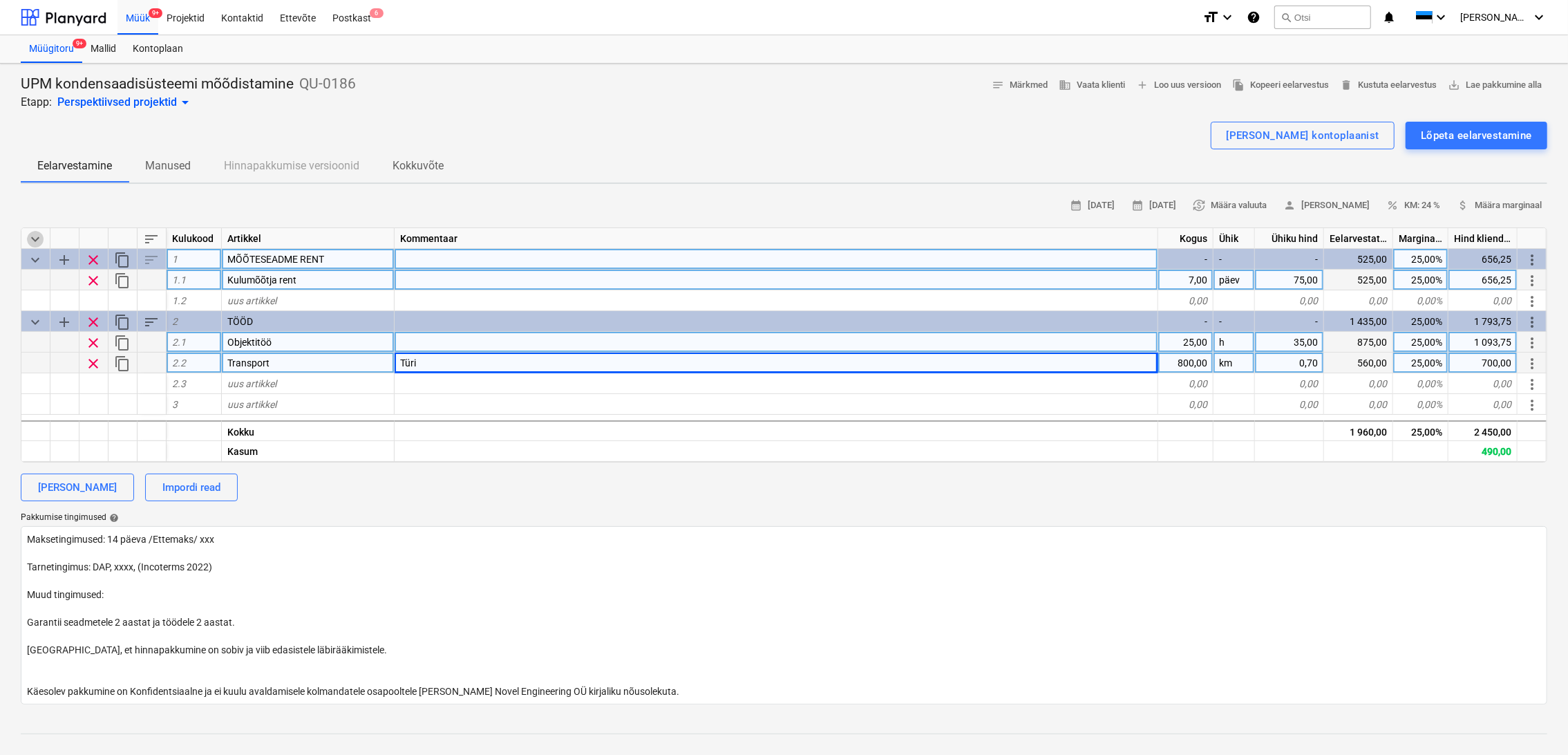
click at [39, 234] on span "keyboard_arrow_down" at bounding box center [35, 239] width 16 height 16
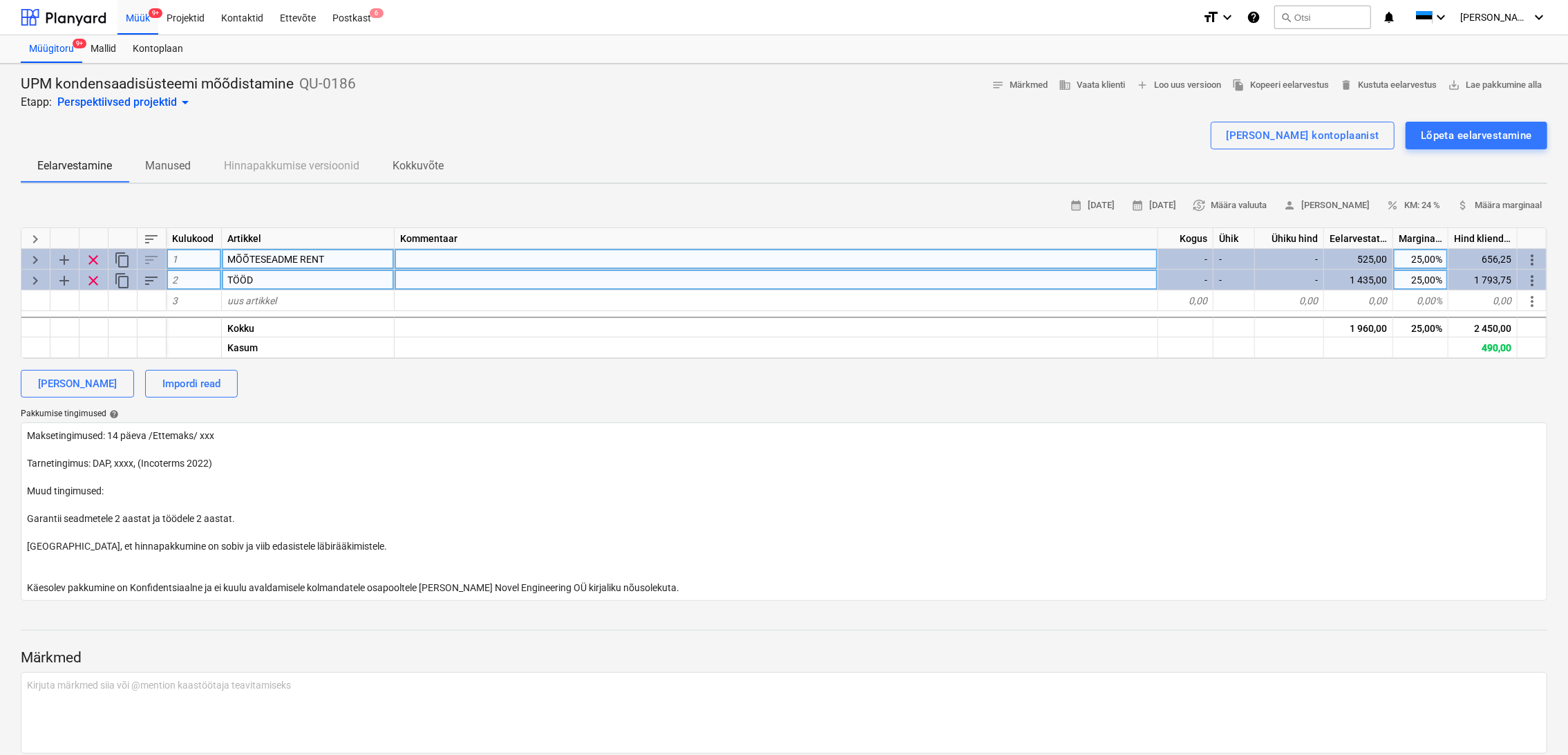
click at [49, 228] on div "keyboard_arrow_right" at bounding box center [36, 238] width 29 height 21
click at [30, 232] on span "keyboard_arrow_right" at bounding box center [35, 239] width 16 height 16
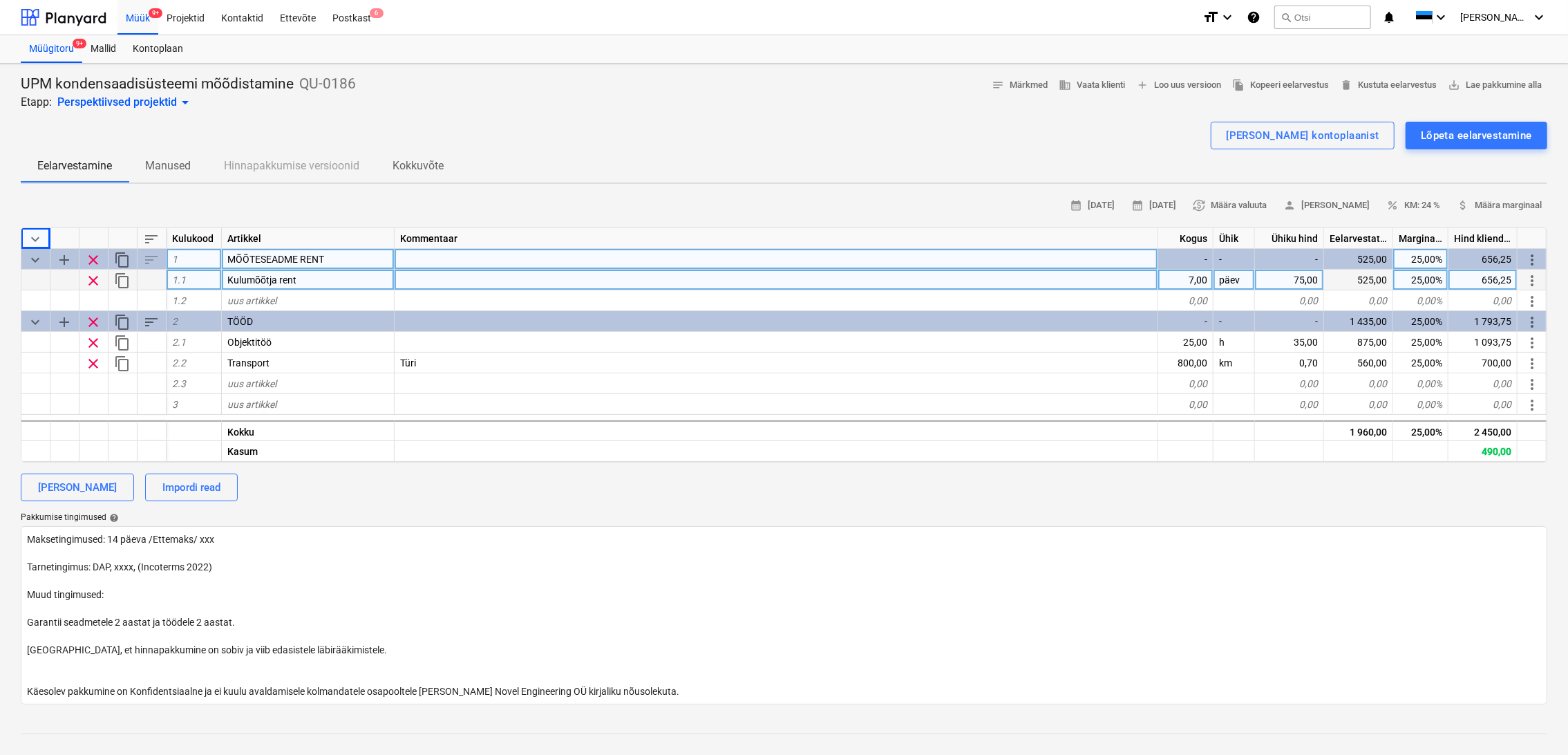
click at [34, 255] on span "keyboard_arrow_down" at bounding box center [35, 260] width 16 height 16
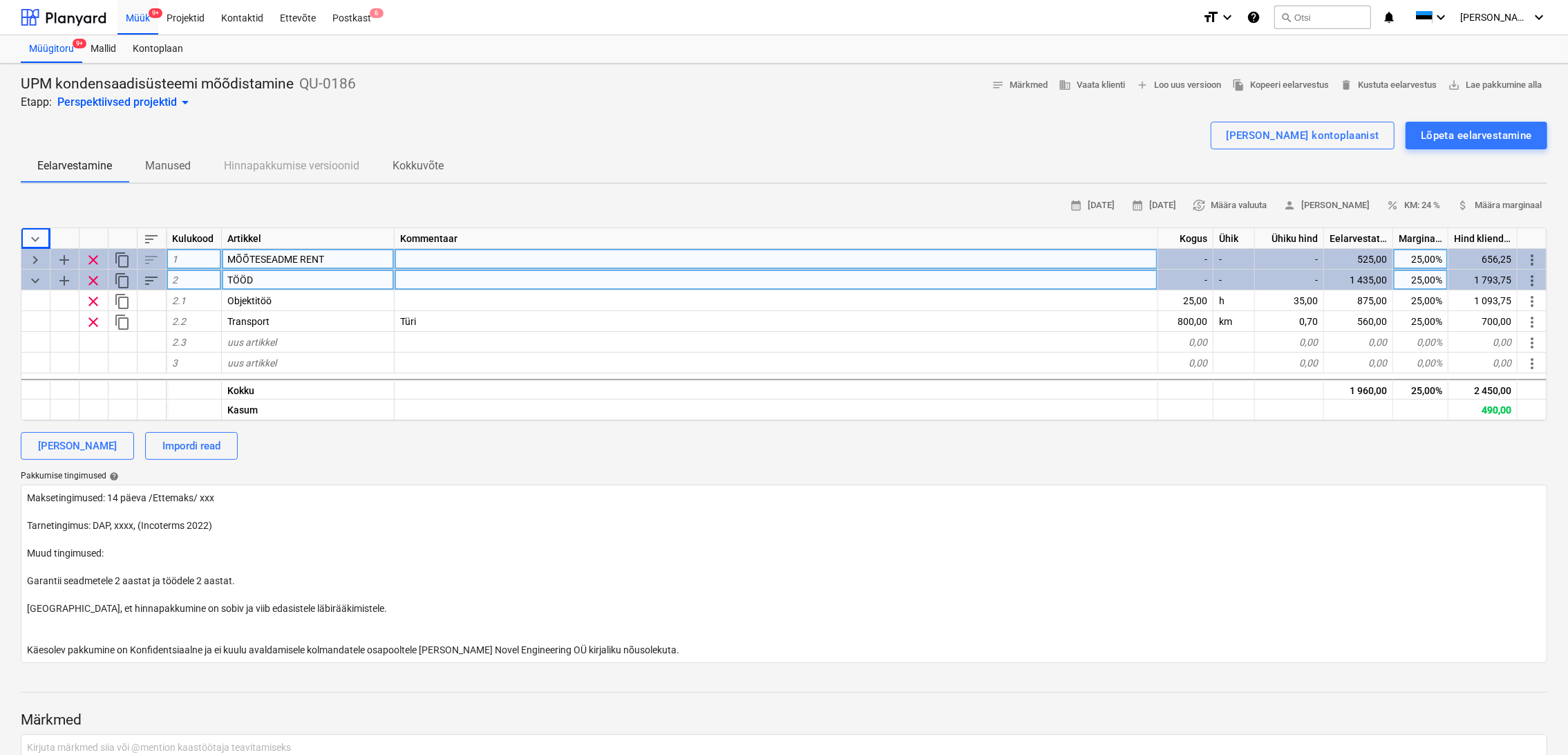
click at [34, 255] on span "keyboard_arrow_right" at bounding box center [35, 260] width 16 height 16
type textarea "x"
